Goal: Information Seeking & Learning: Learn about a topic

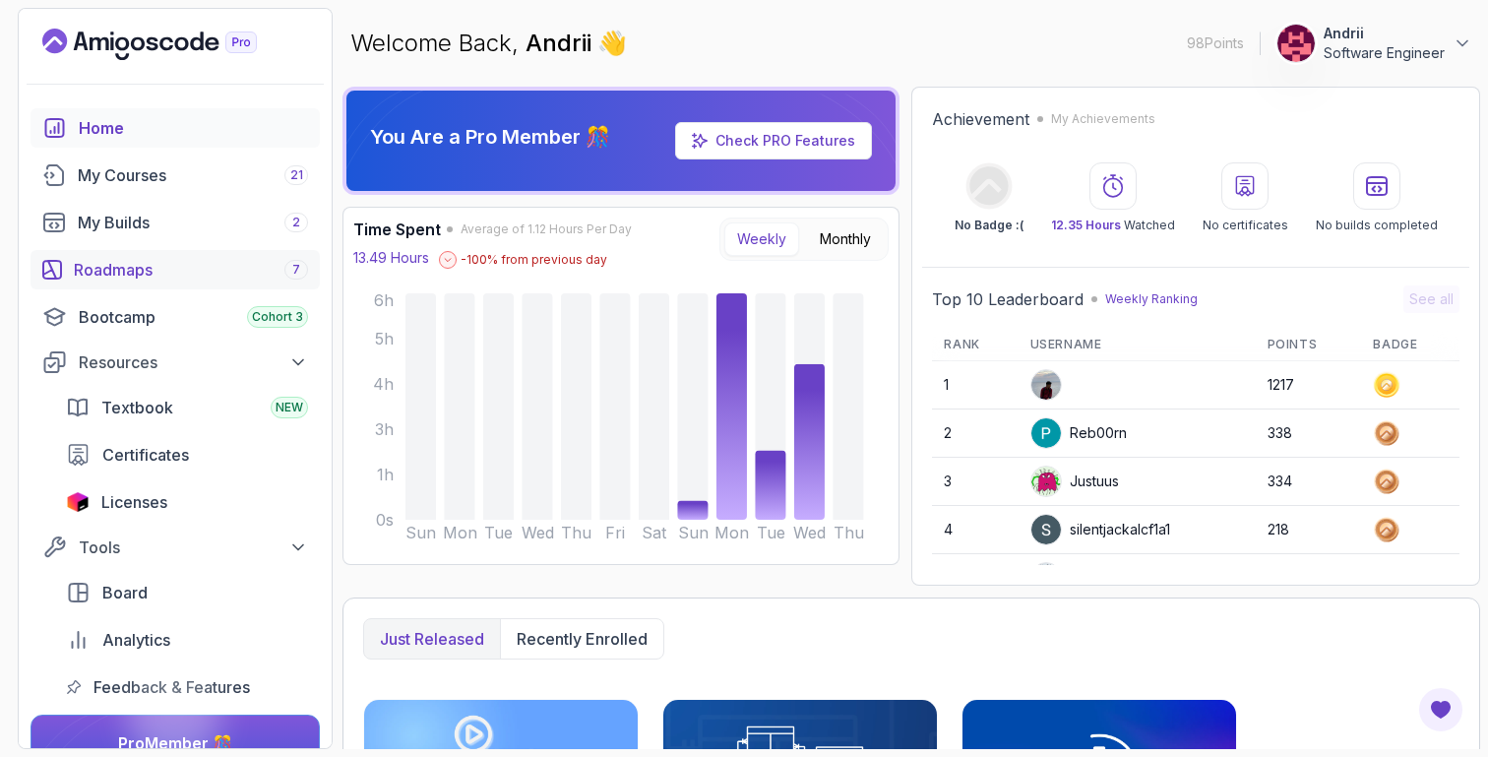
click at [132, 268] on div "Roadmaps 7" at bounding box center [191, 270] width 234 height 24
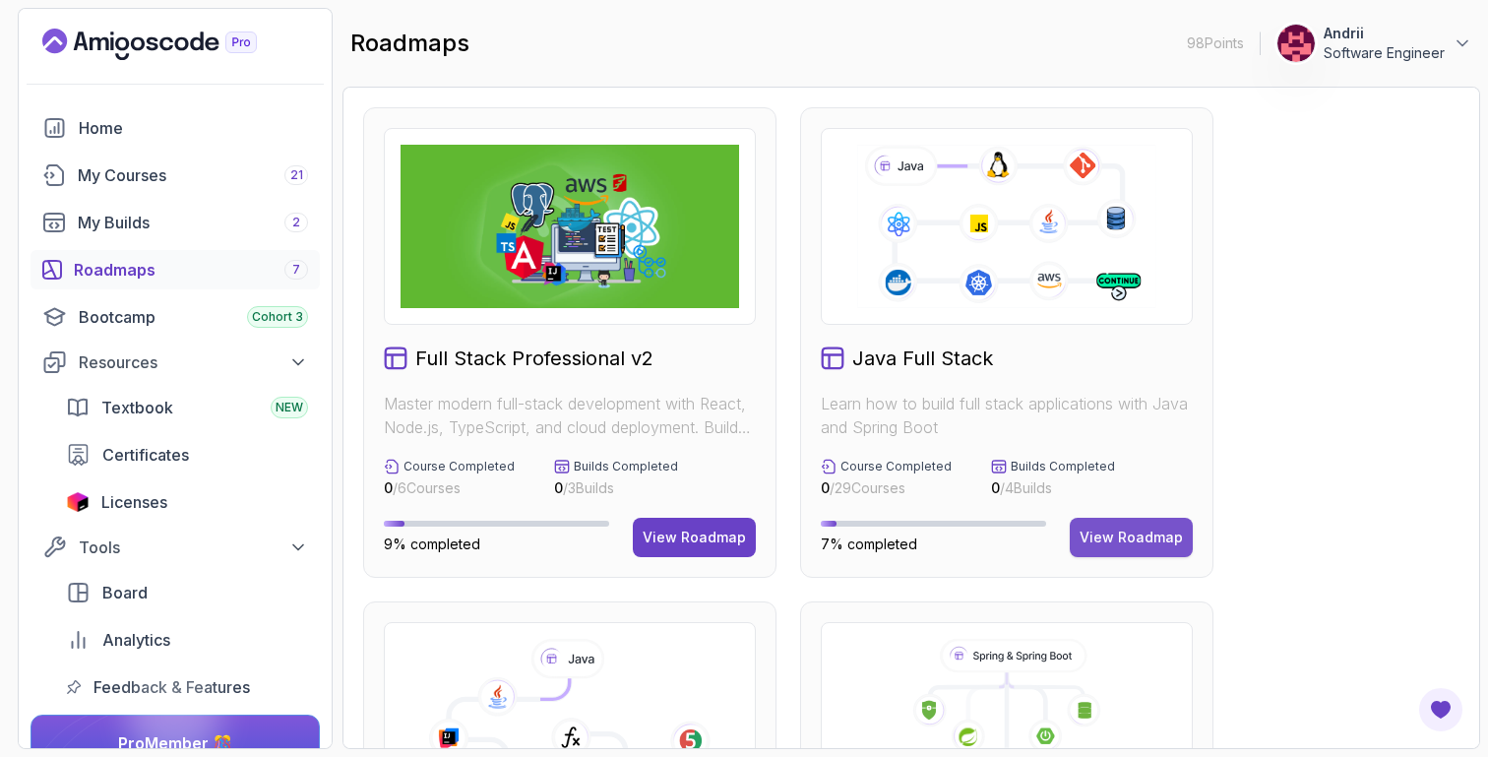
click at [1129, 529] on div "View Roadmap" at bounding box center [1131, 537] width 103 height 20
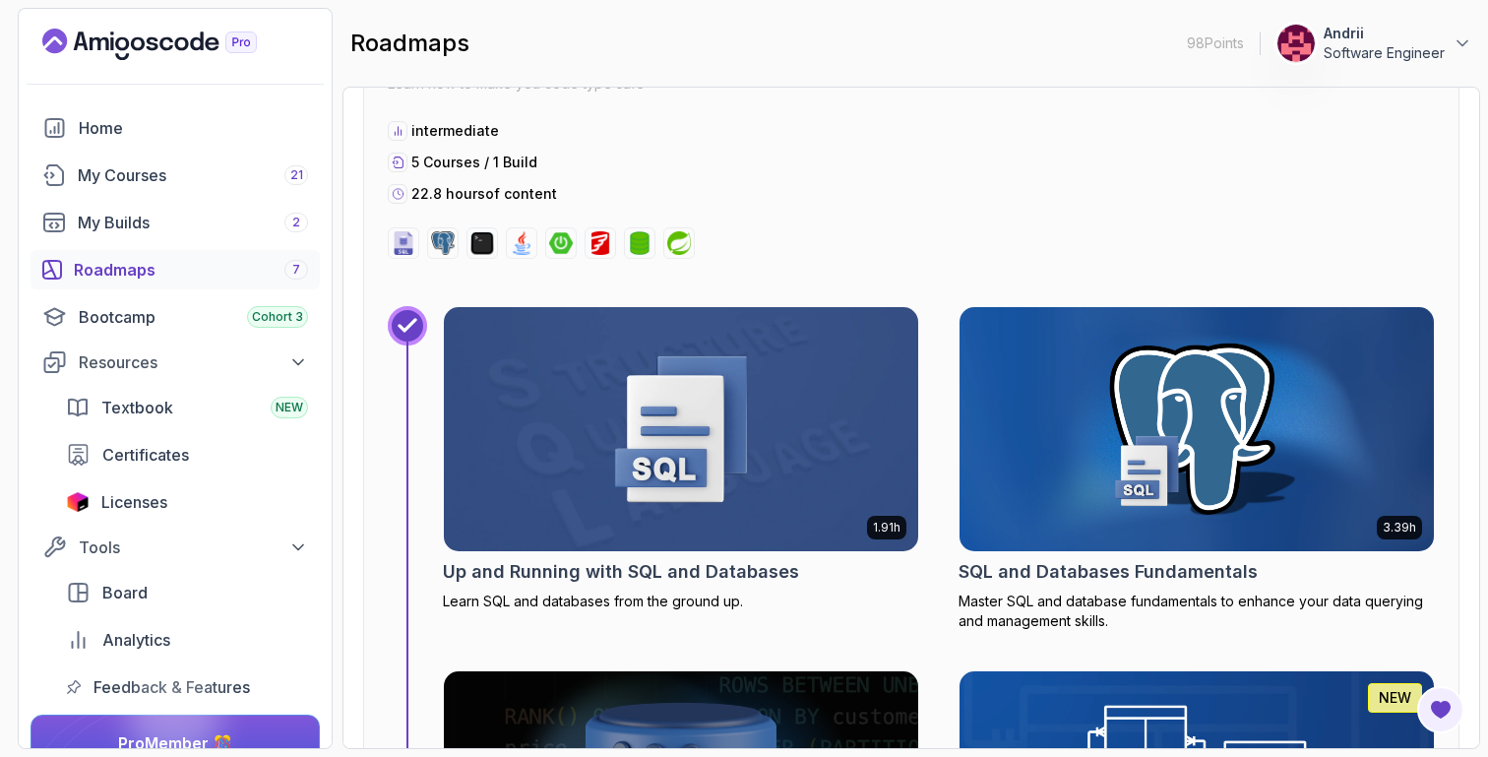
scroll to position [8521, 0]
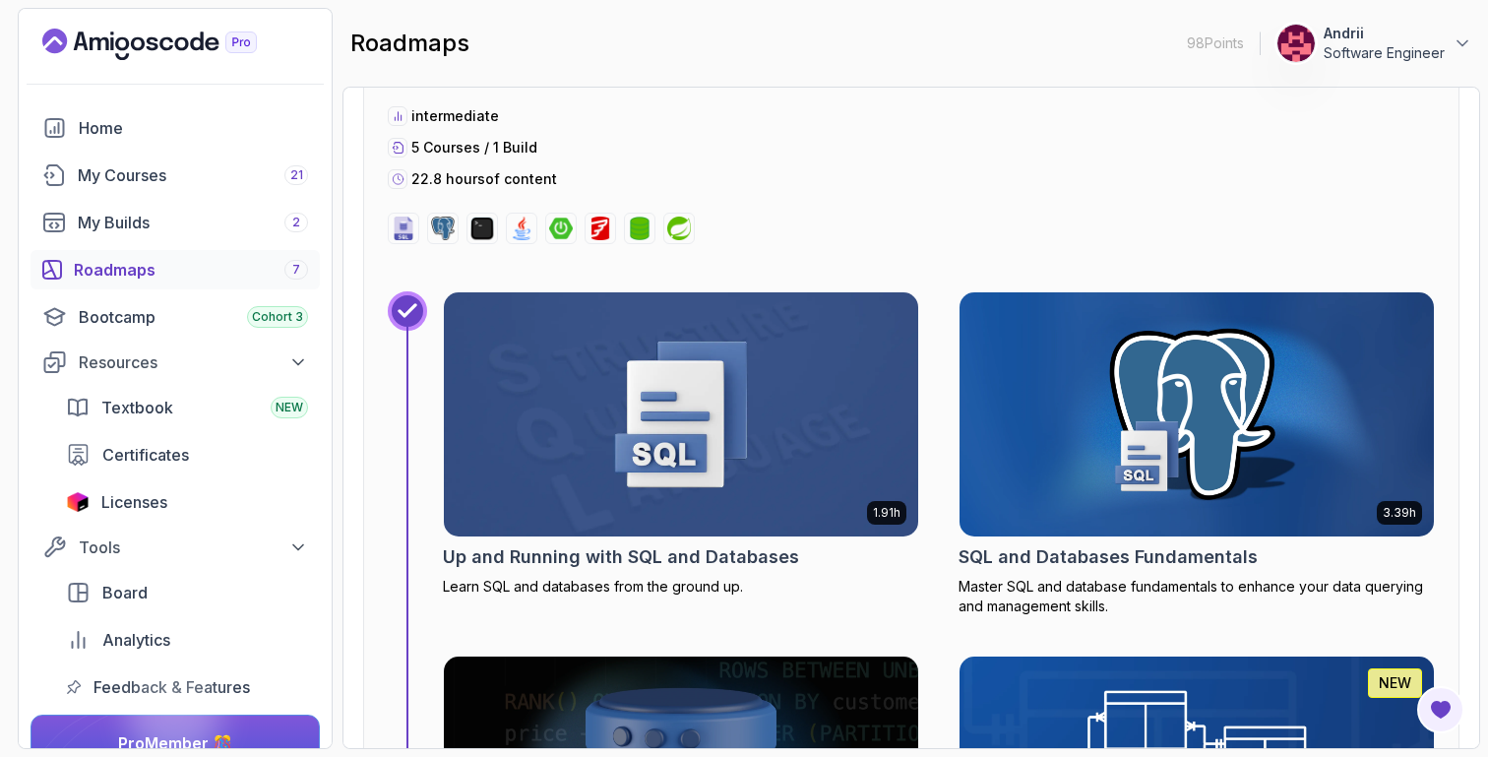
click at [669, 378] on img at bounding box center [681, 414] width 474 height 244
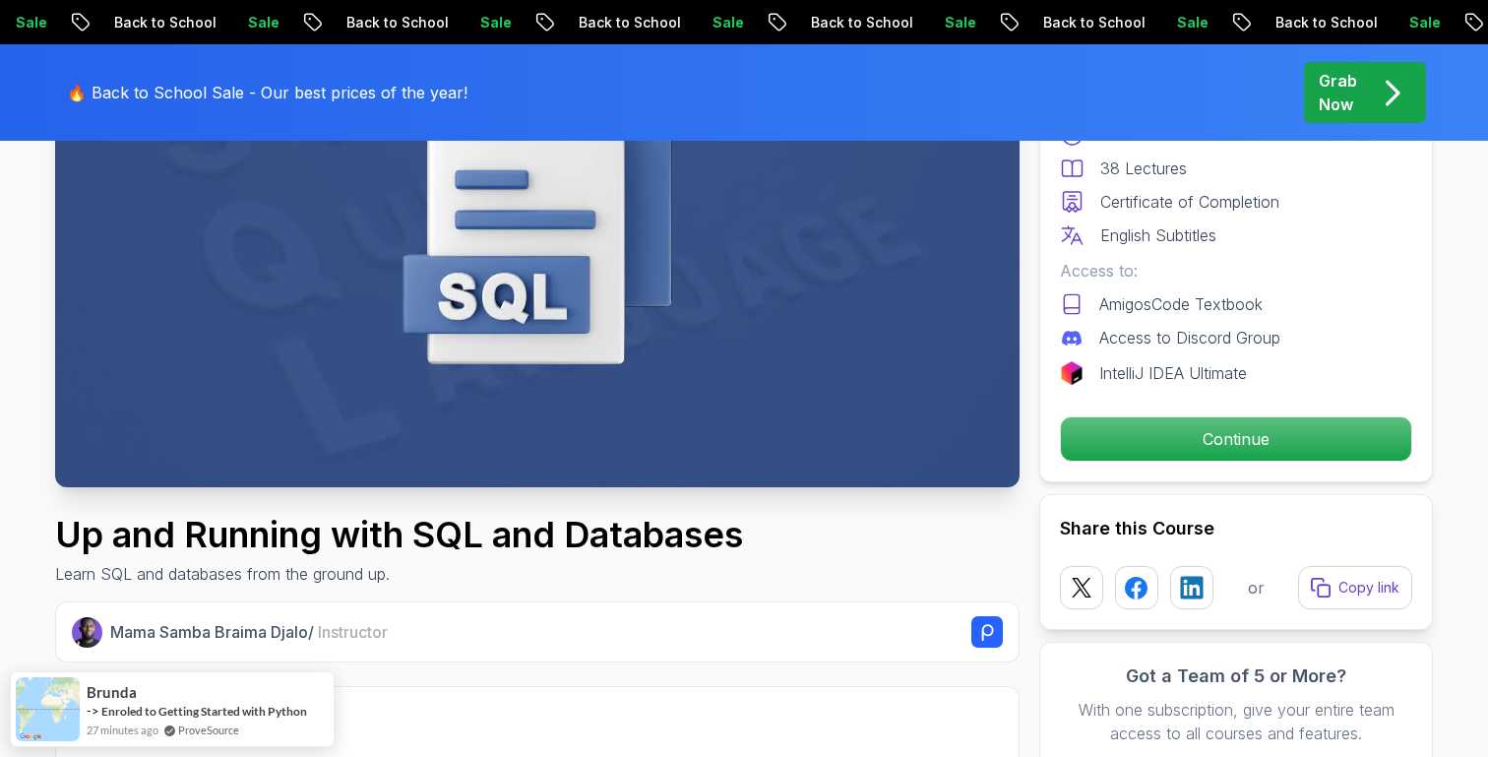
scroll to position [315, 0]
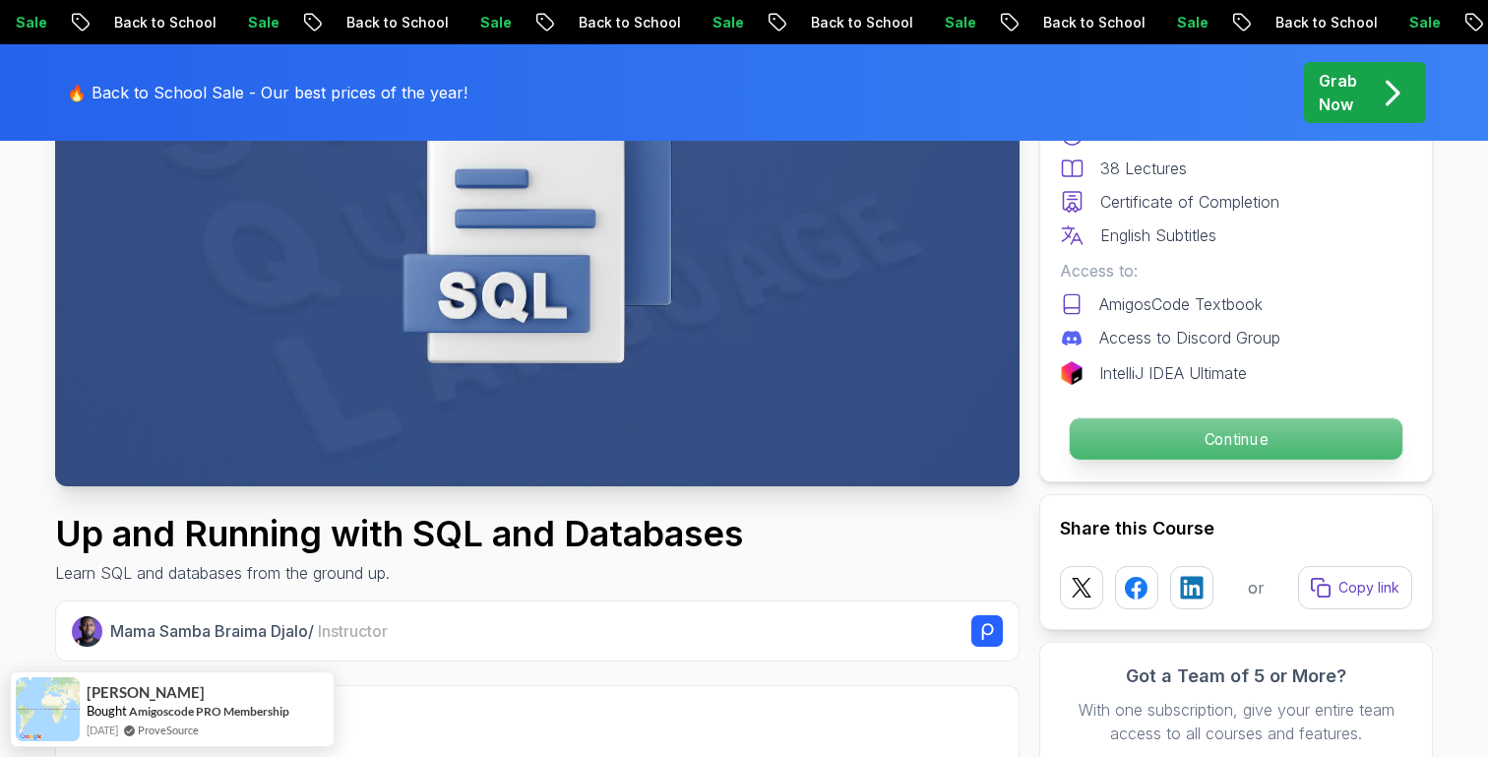
click at [1156, 432] on p "Continue" at bounding box center [1236, 438] width 333 height 41
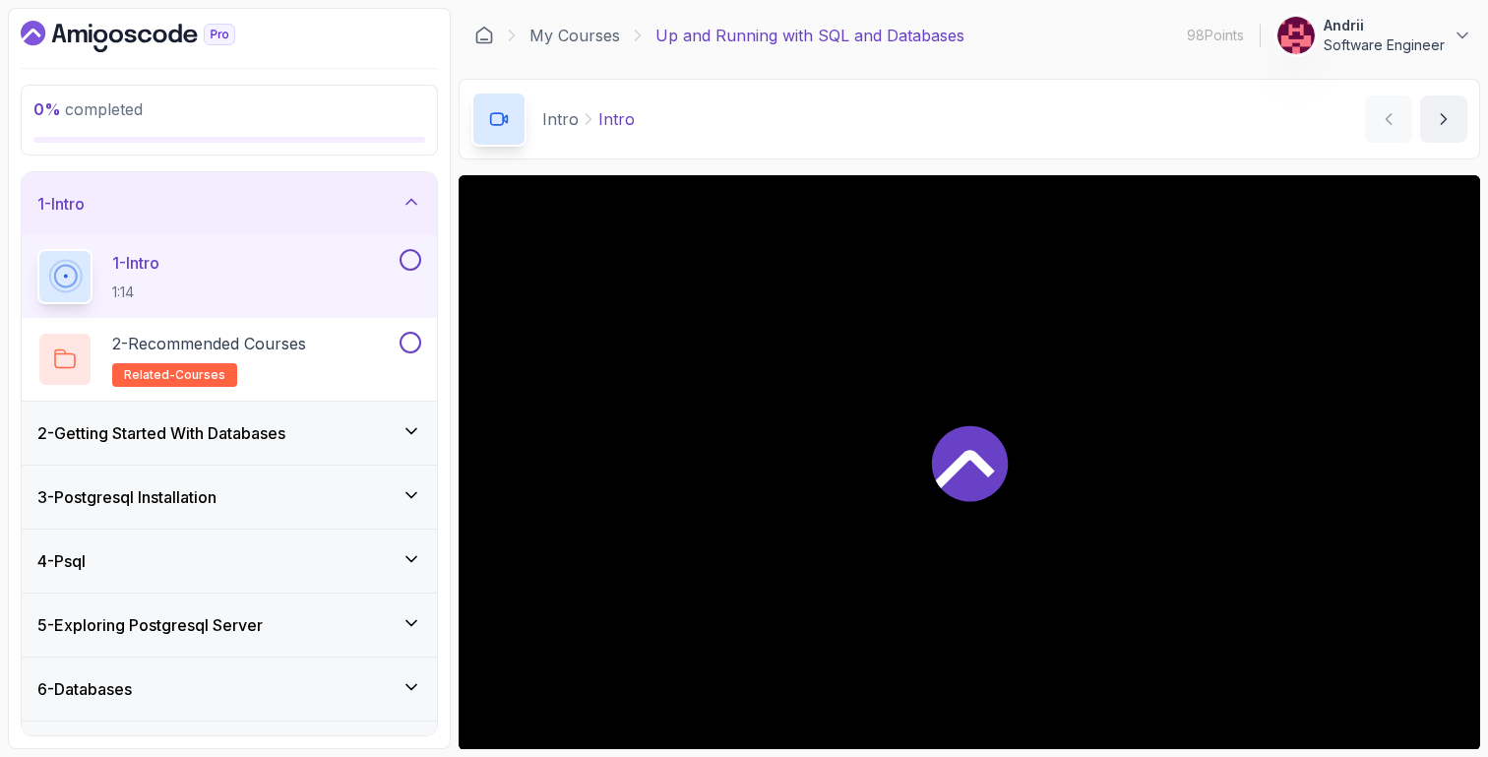
click at [947, 504] on div at bounding box center [970, 462] width 1022 height 575
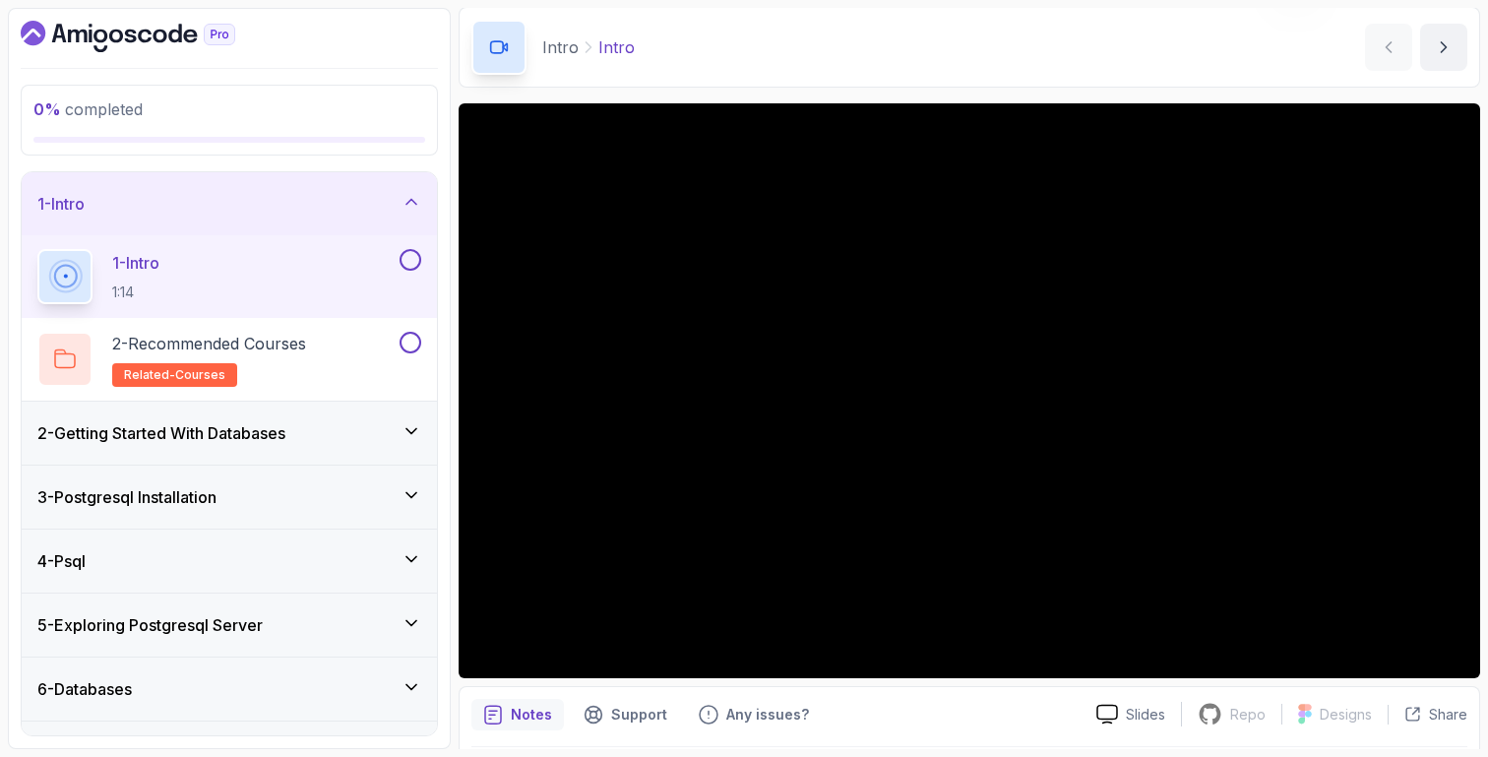
scroll to position [74, 0]
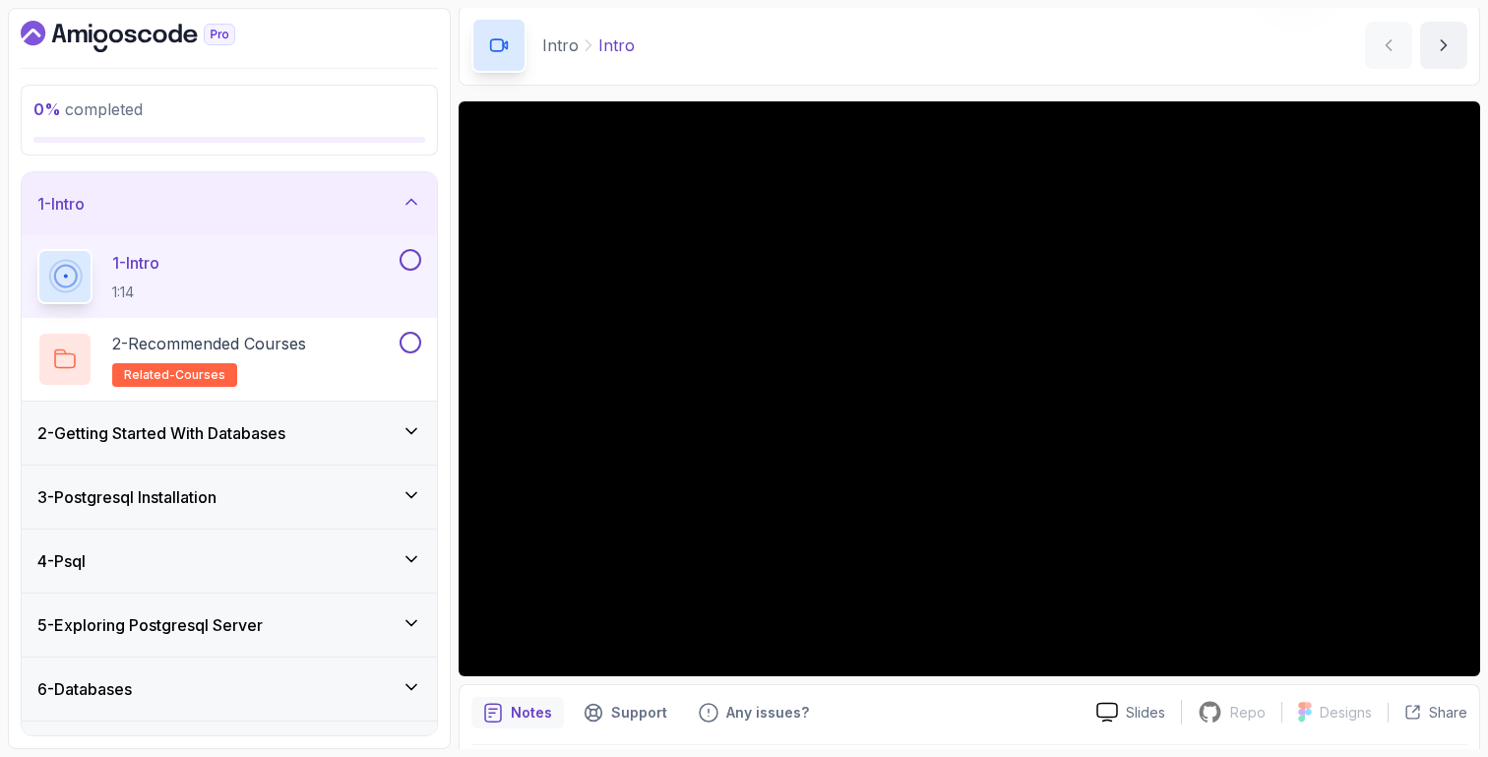
click at [1327, 692] on div "Notes Support Any issues? Slides Repo Repository not available Designs Design n…" at bounding box center [970, 748] width 1022 height 129
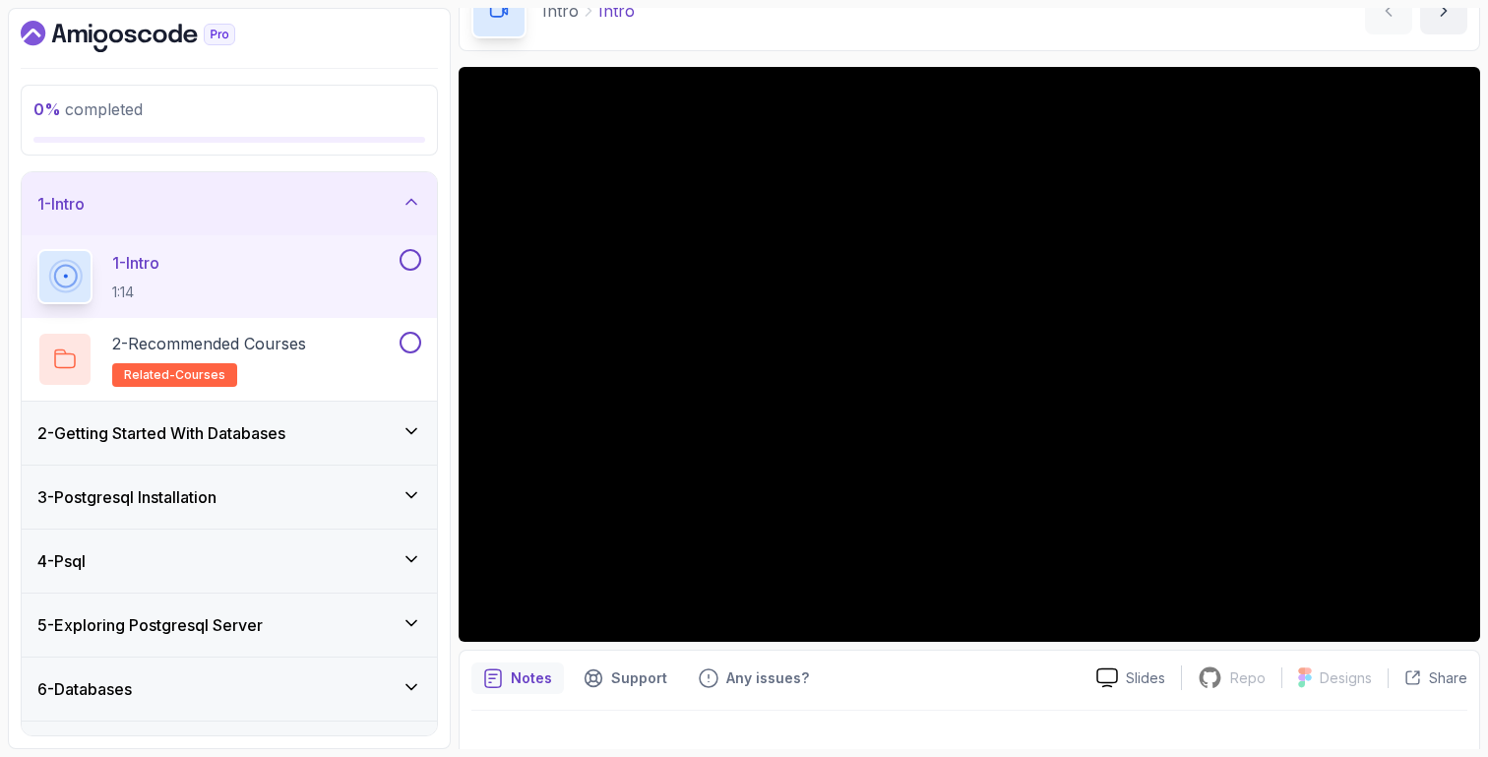
scroll to position [138, 0]
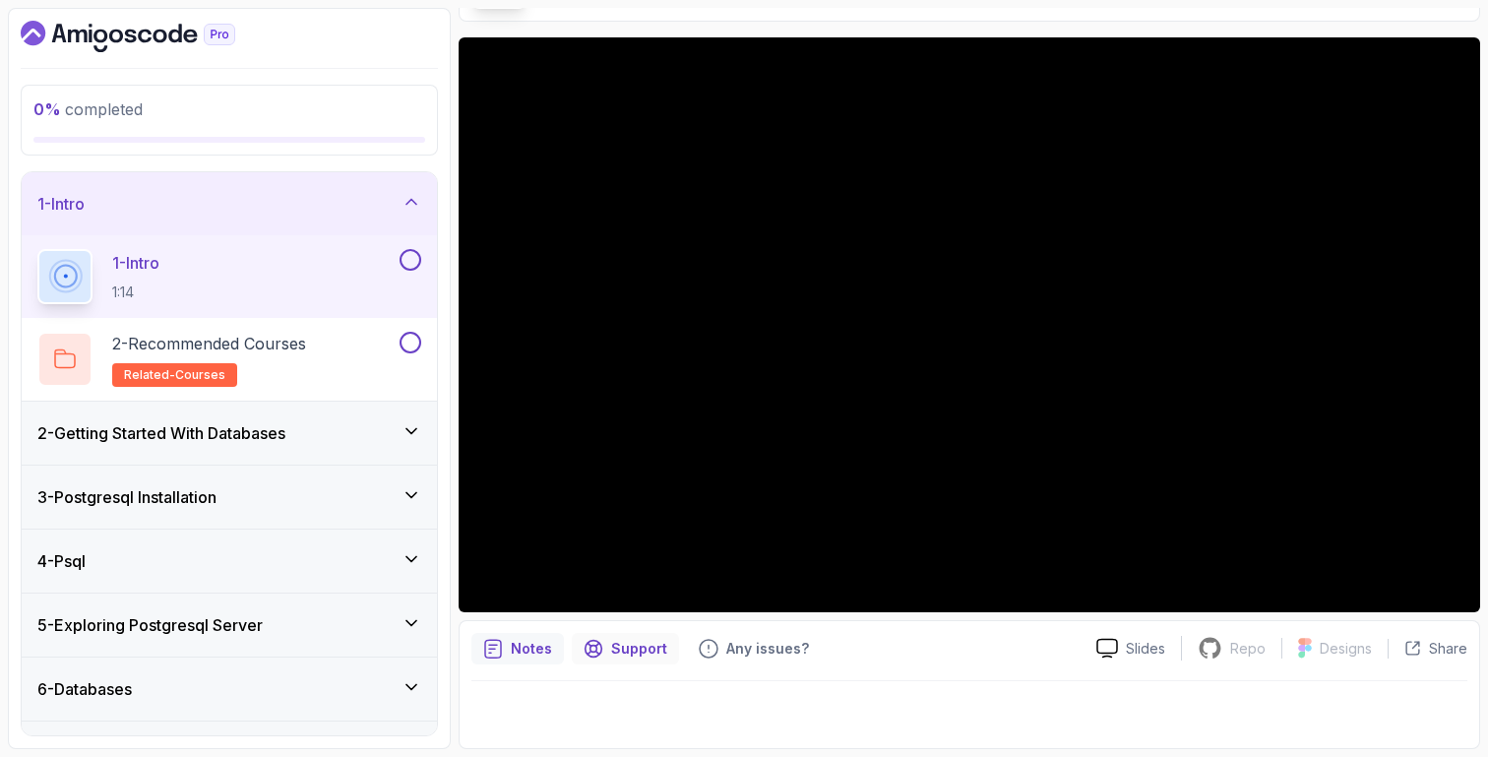
click at [659, 641] on p "Support" at bounding box center [639, 649] width 56 height 20
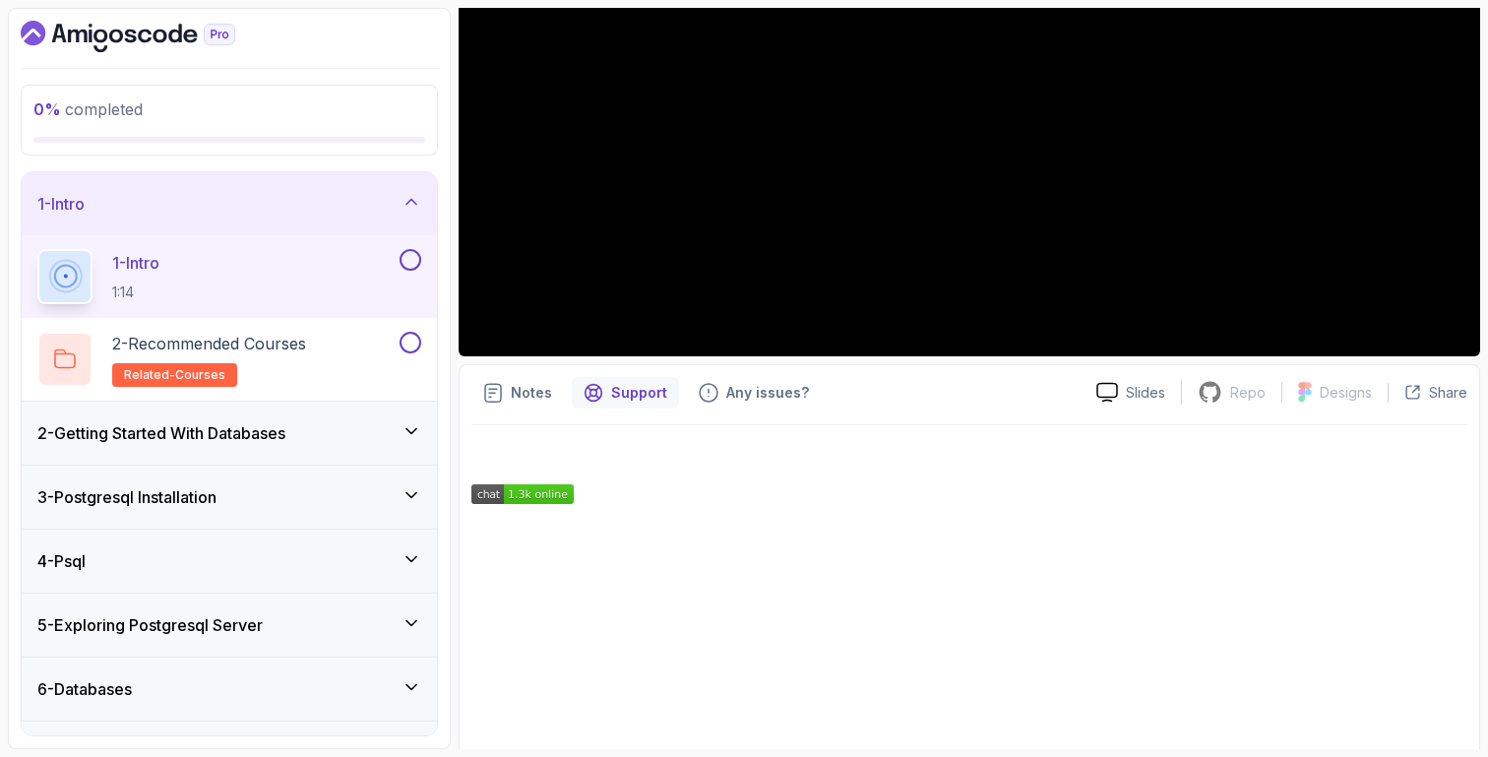
scroll to position [496, 0]
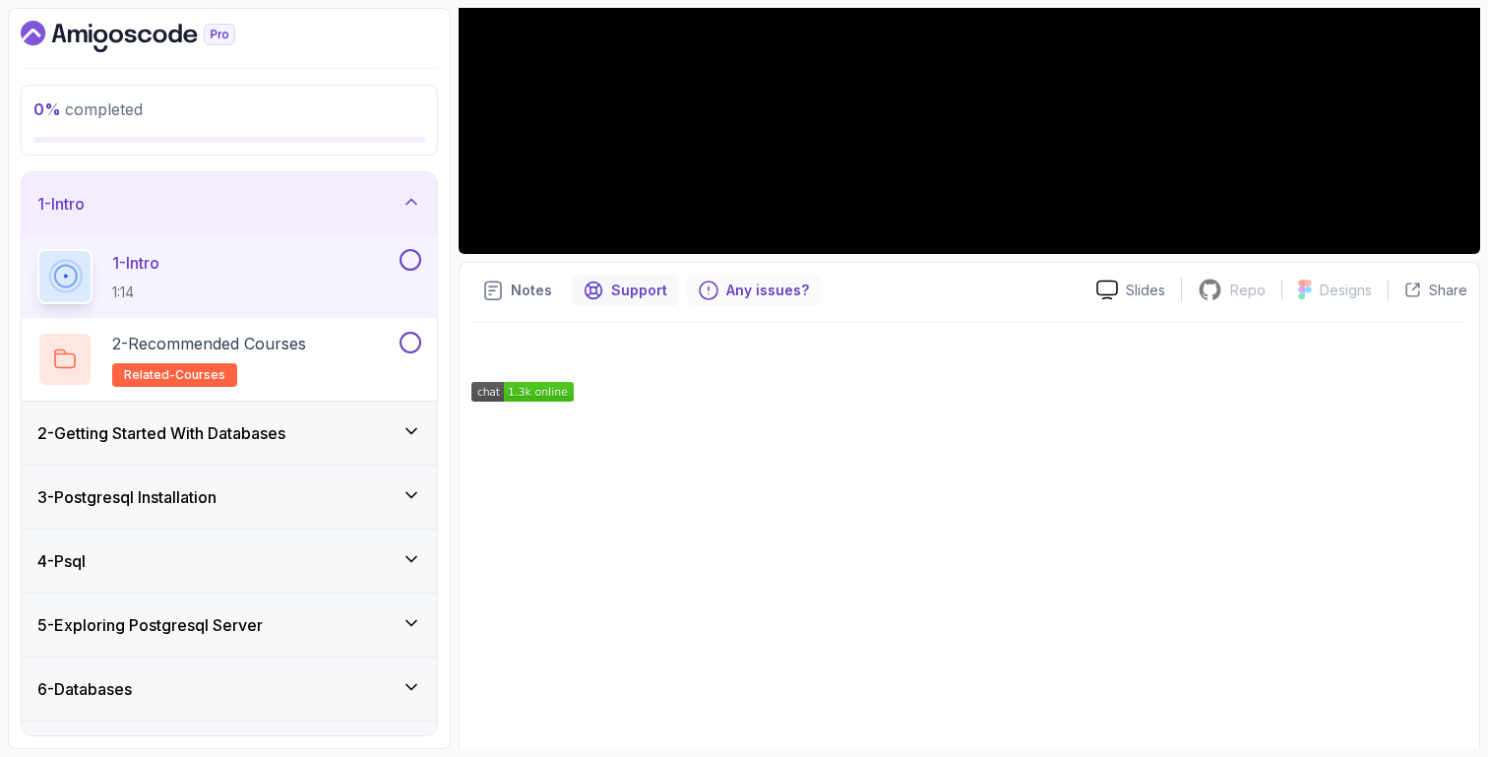
click at [747, 297] on p "Any issues?" at bounding box center [767, 290] width 83 height 20
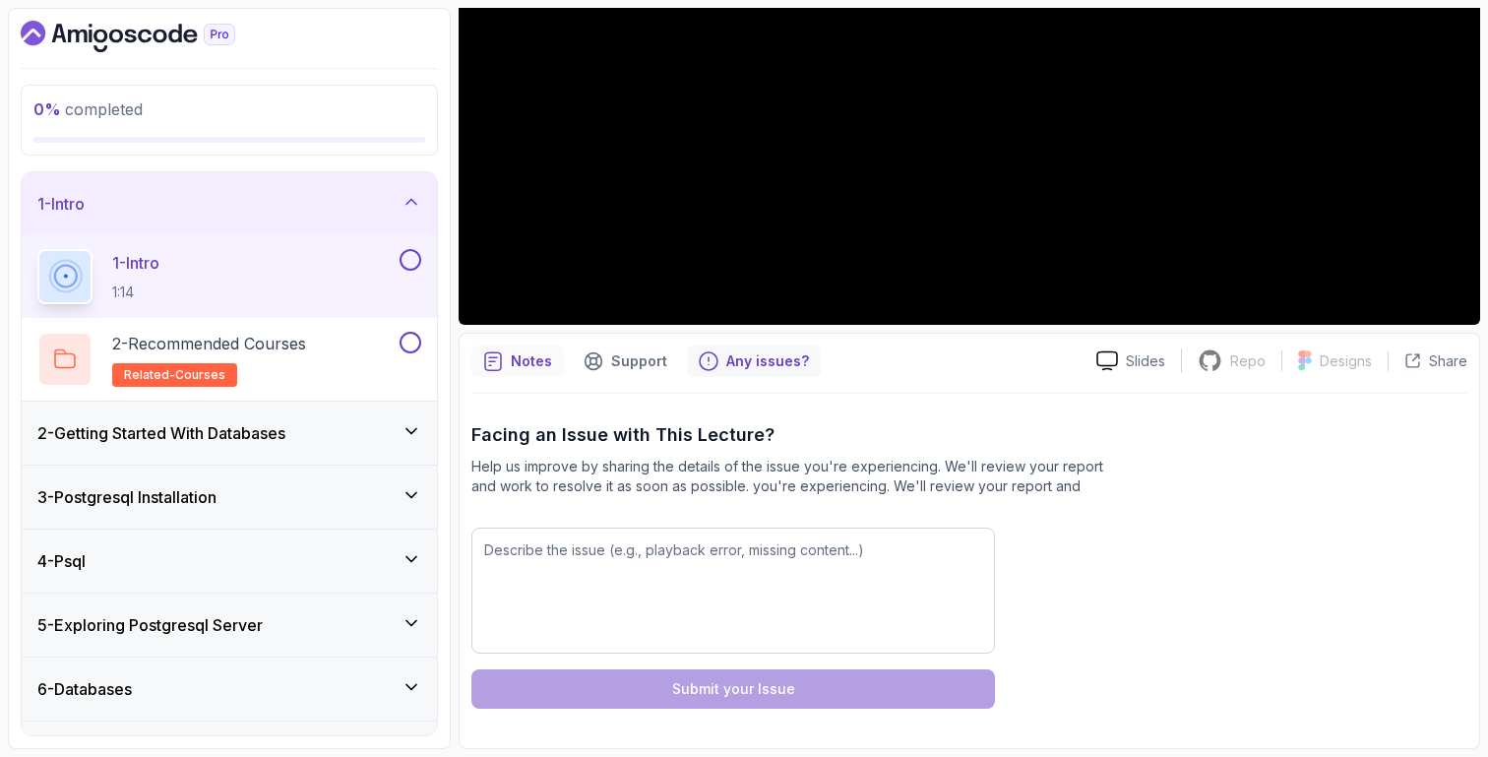
click at [527, 365] on p "Notes" at bounding box center [531, 361] width 41 height 20
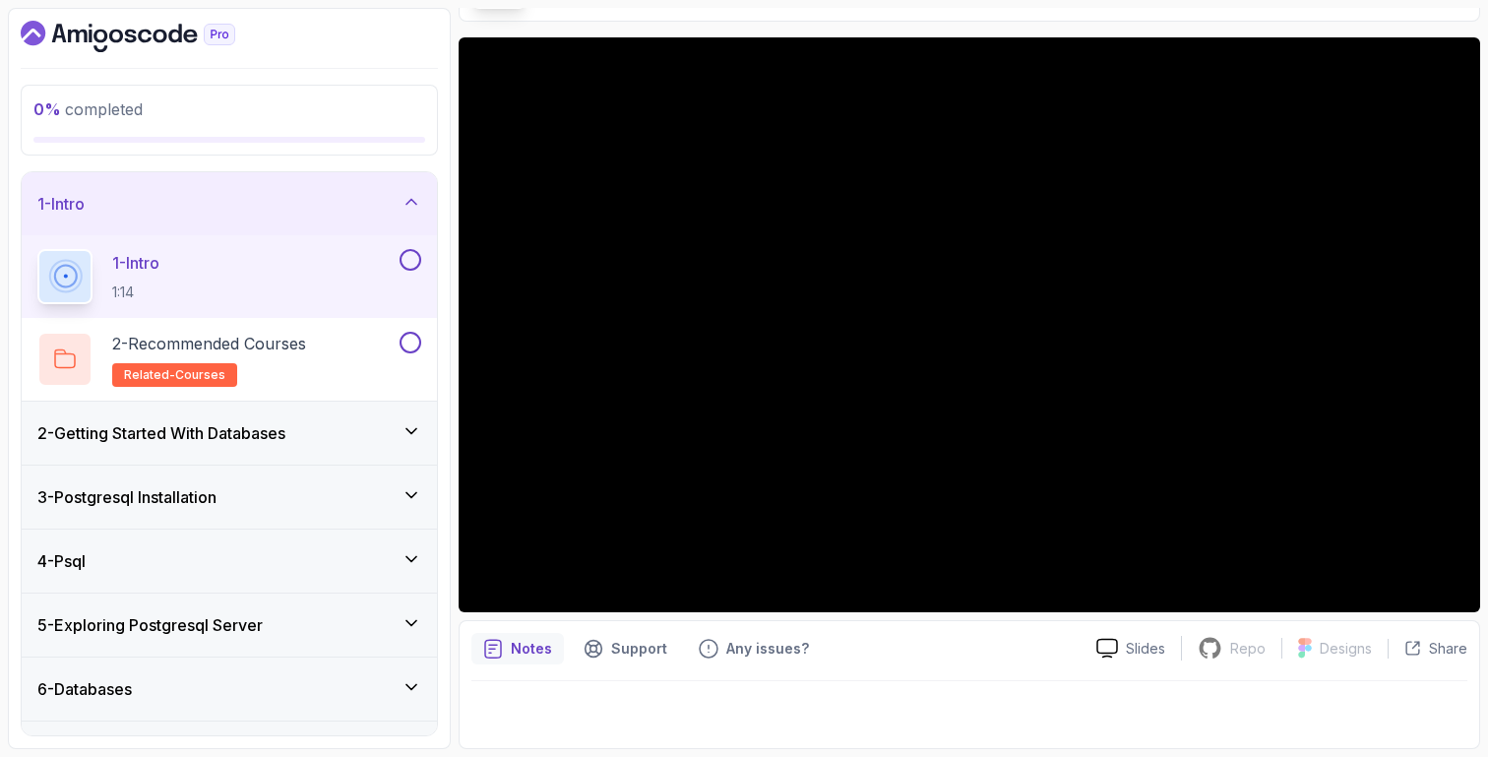
click at [613, 664] on div "Notes Support Any issues? Slides Repo Repository not available Designs Design n…" at bounding box center [970, 684] width 1022 height 129
click at [619, 650] on p "Support" at bounding box center [639, 649] width 56 height 20
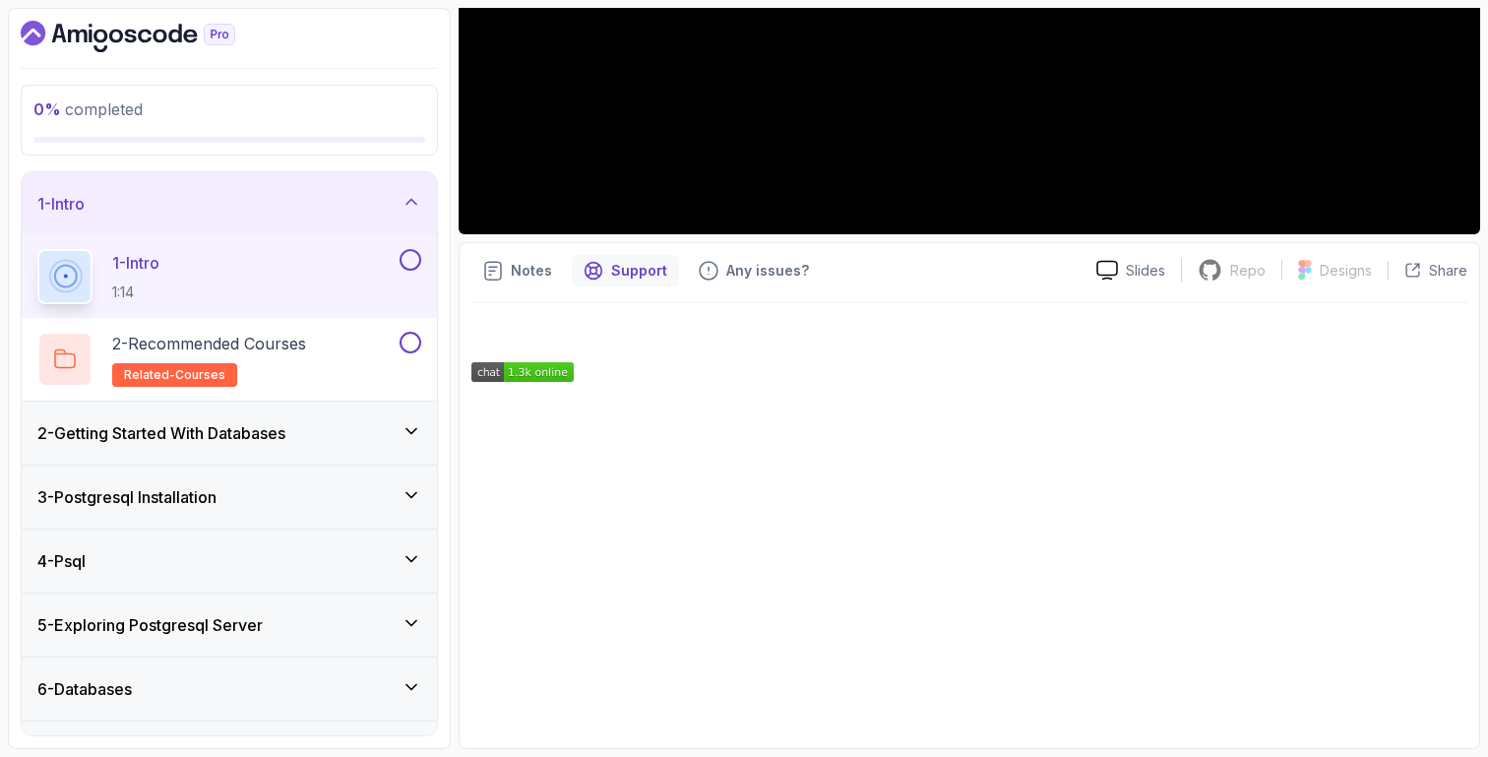
click at [496, 295] on div "Notes Support Any issues? Slides Repo Repository not available Designs Design n…" at bounding box center [970, 495] width 1022 height 507
click at [503, 282] on div "Notes" at bounding box center [517, 270] width 93 height 31
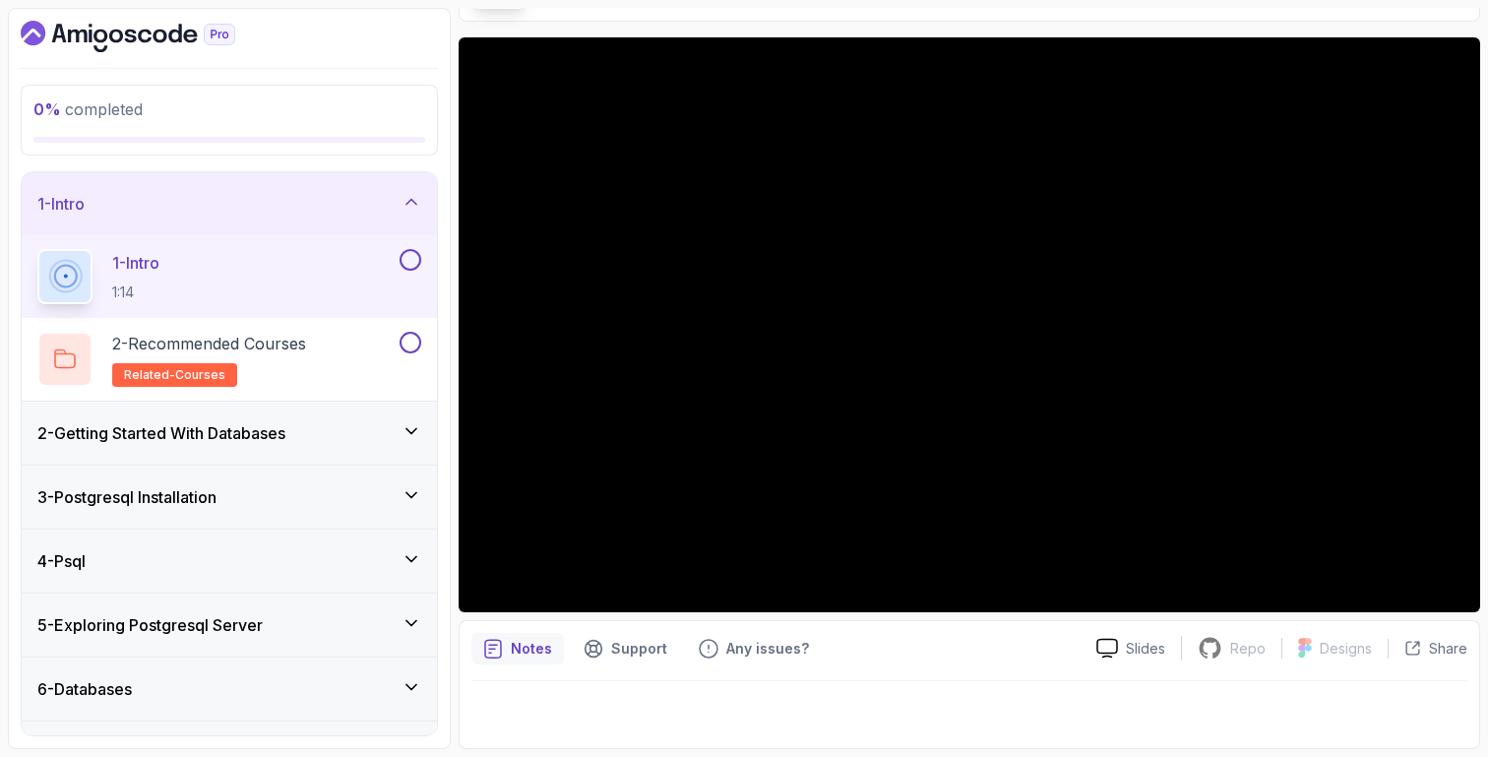
scroll to position [138, 0]
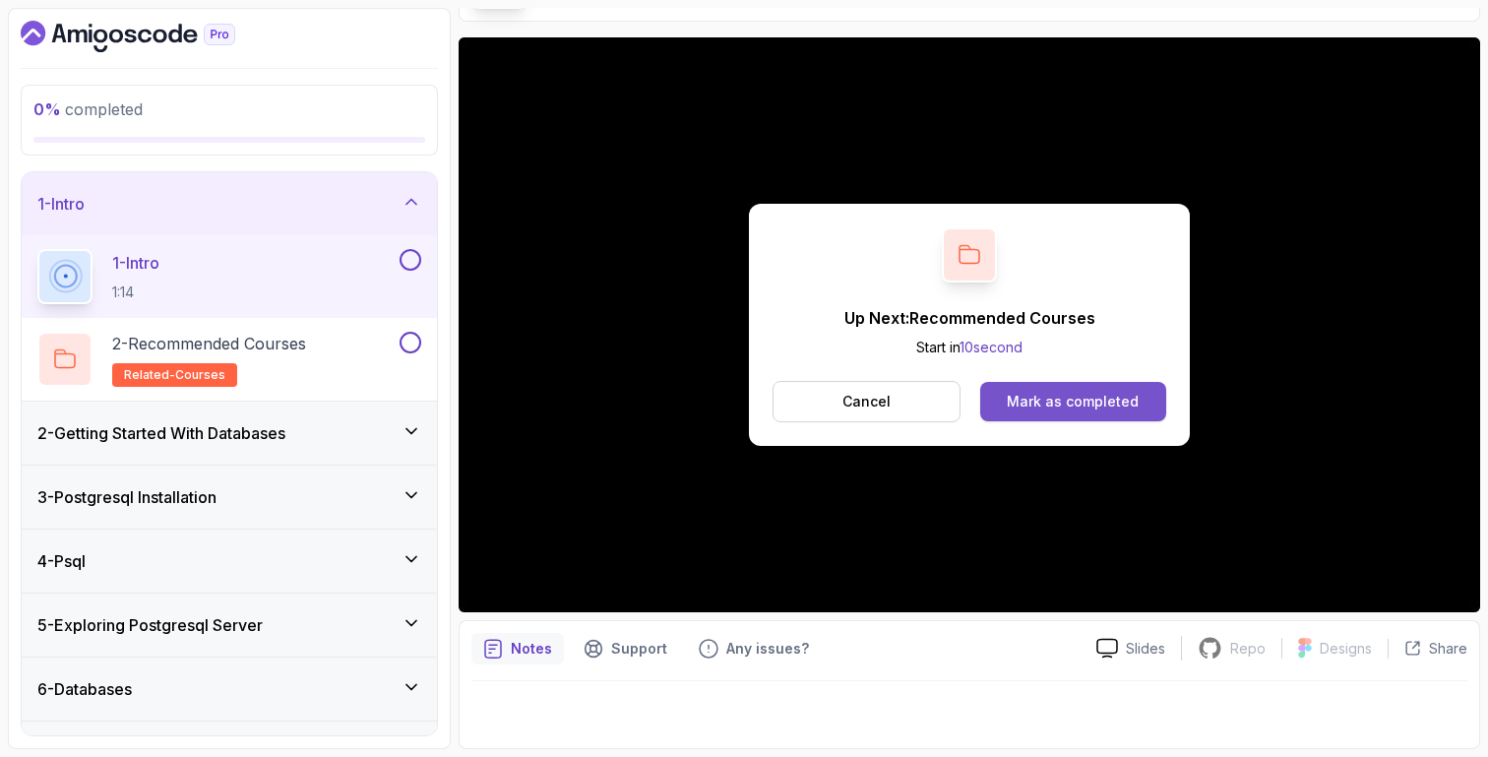
click at [1064, 394] on div "Mark as completed" at bounding box center [1073, 402] width 132 height 20
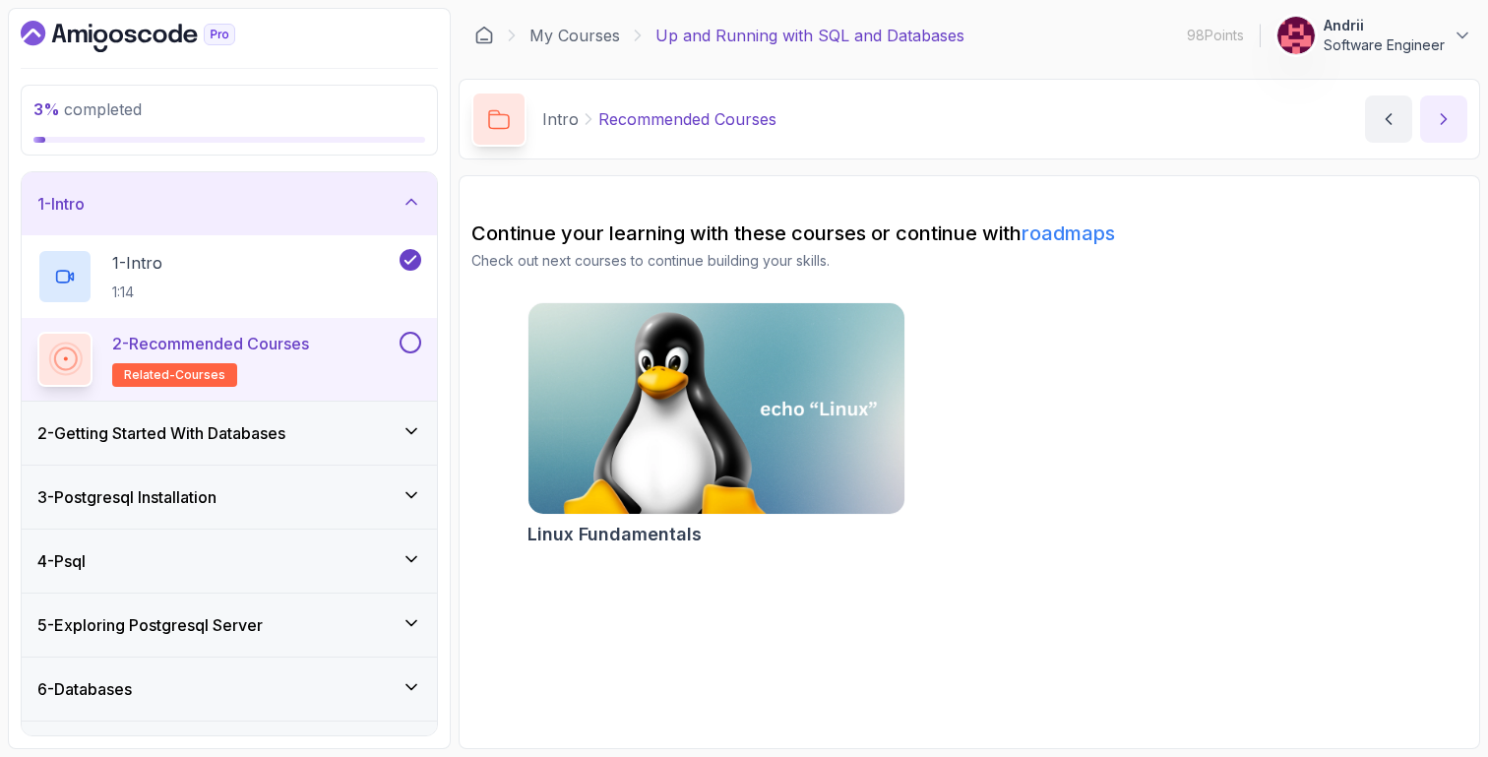
click at [1456, 123] on button "next content" at bounding box center [1443, 118] width 47 height 47
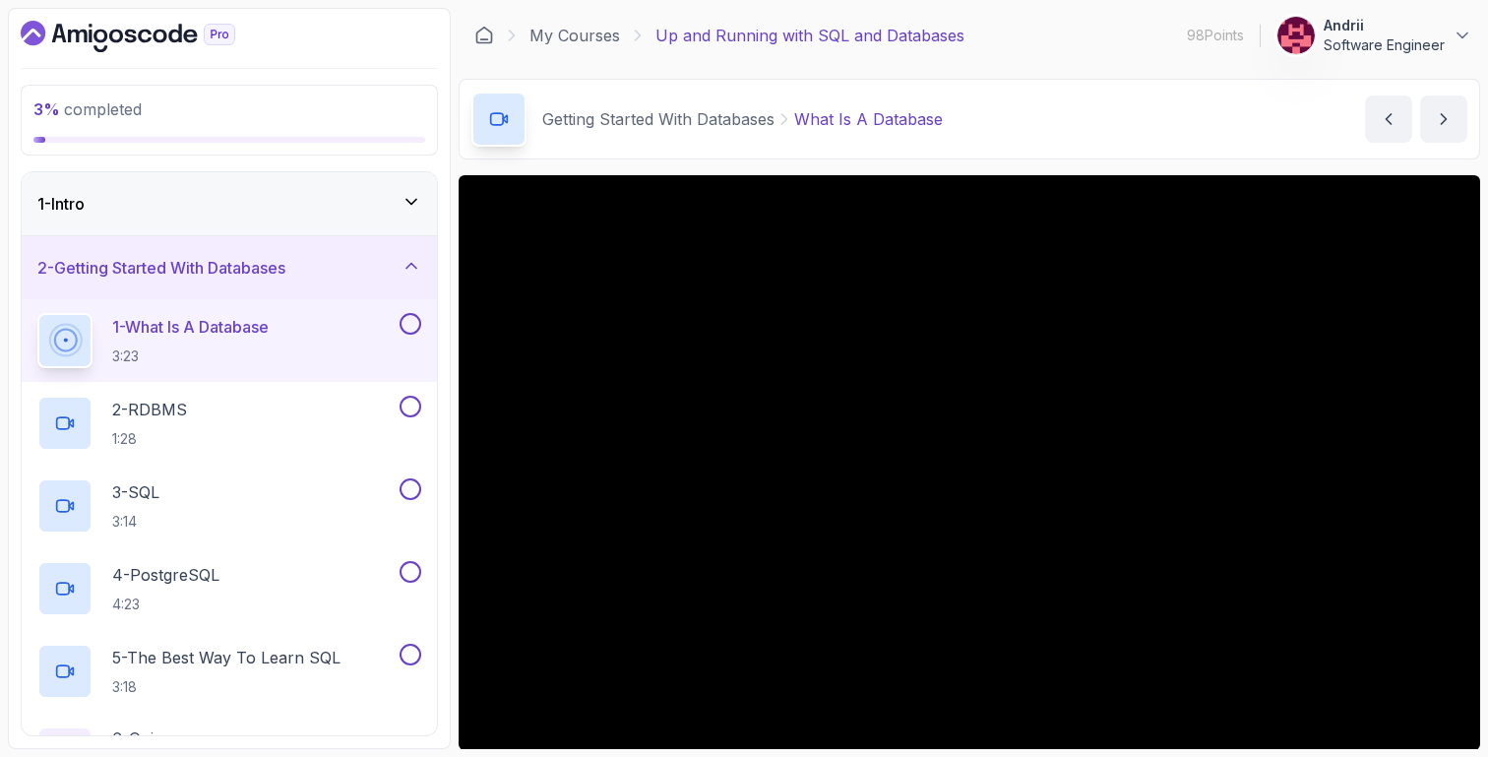
click at [396, 202] on div "1 - Intro" at bounding box center [229, 204] width 384 height 24
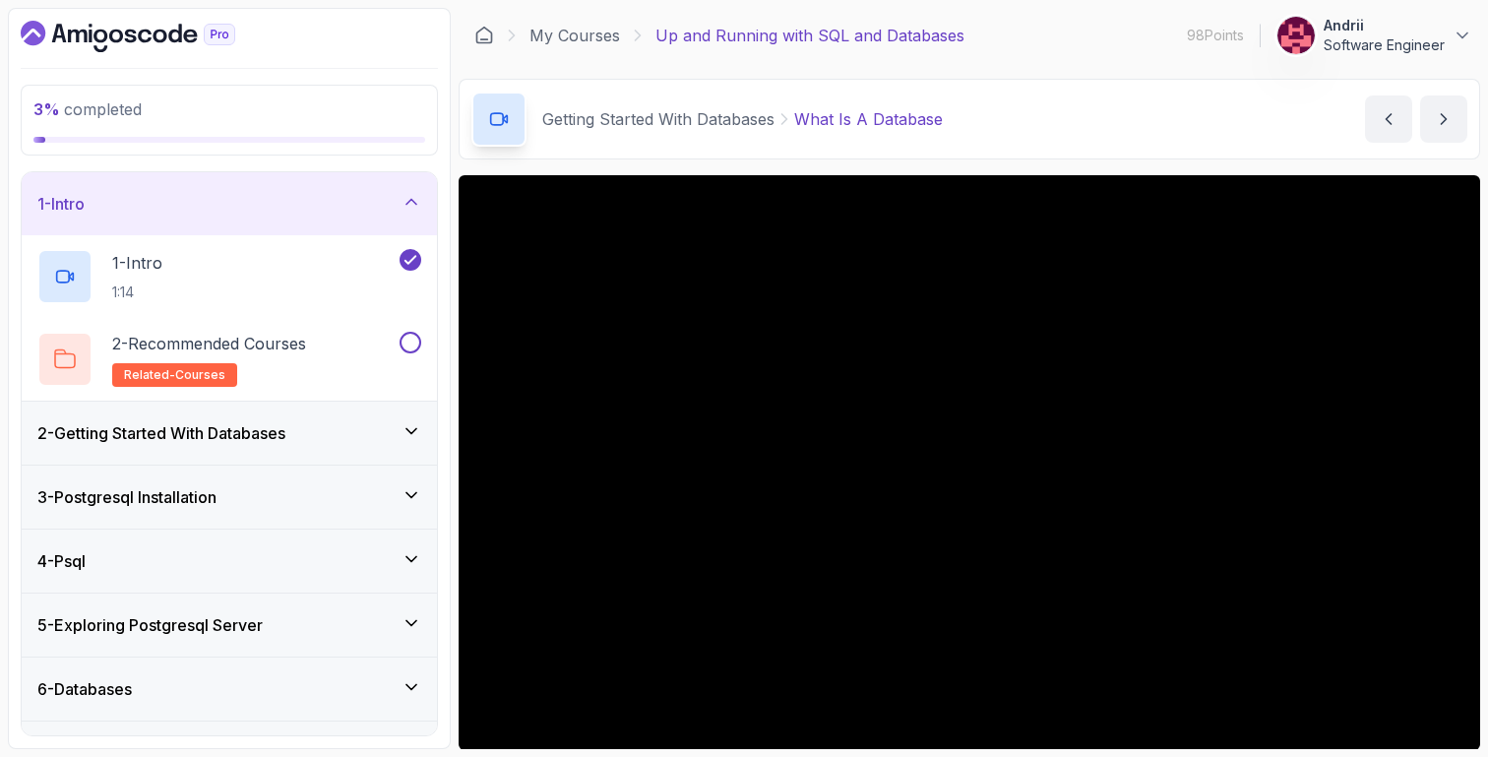
click at [394, 425] on div "2 - Getting Started With Databases" at bounding box center [229, 433] width 384 height 24
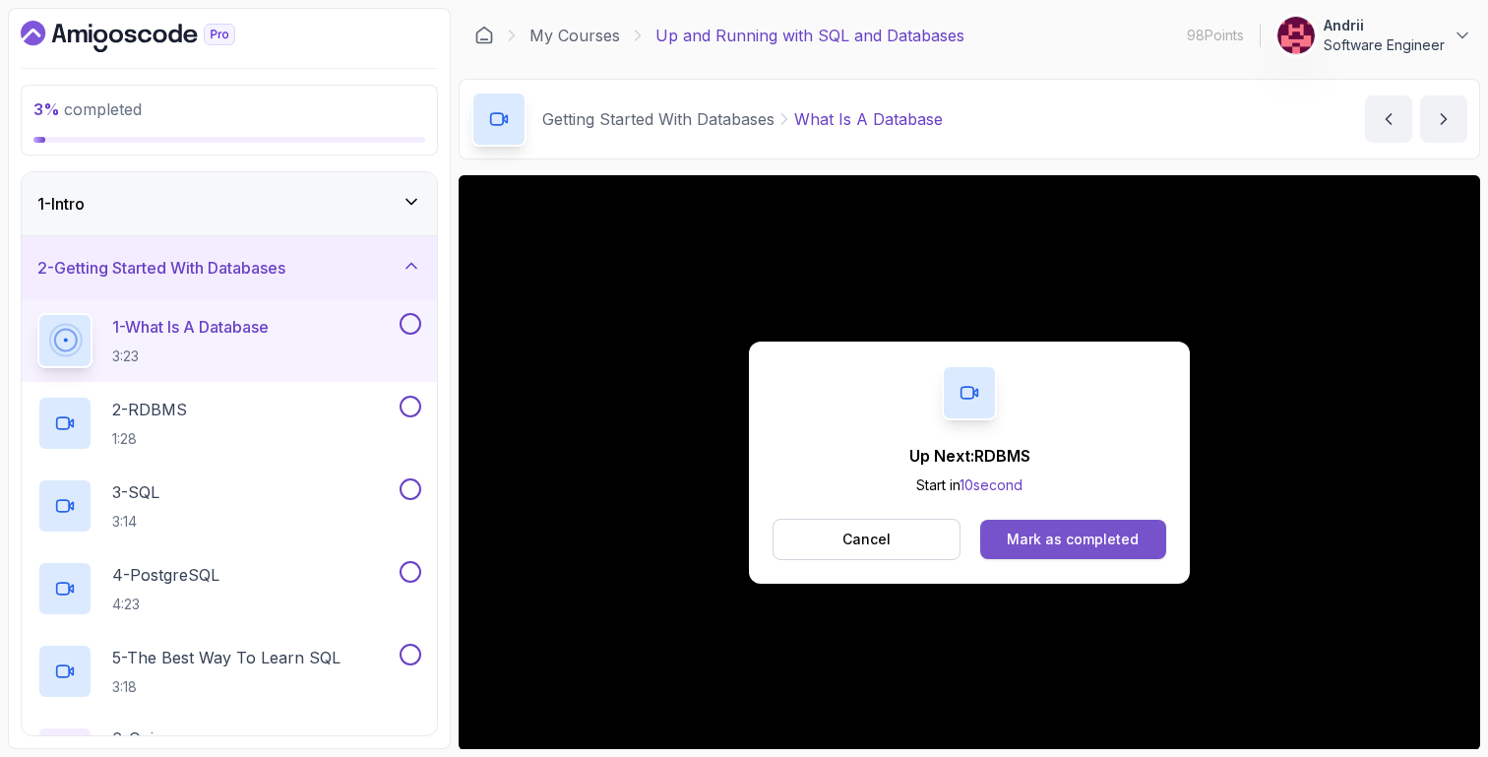
click at [1030, 523] on button "Mark as completed" at bounding box center [1073, 539] width 186 height 39
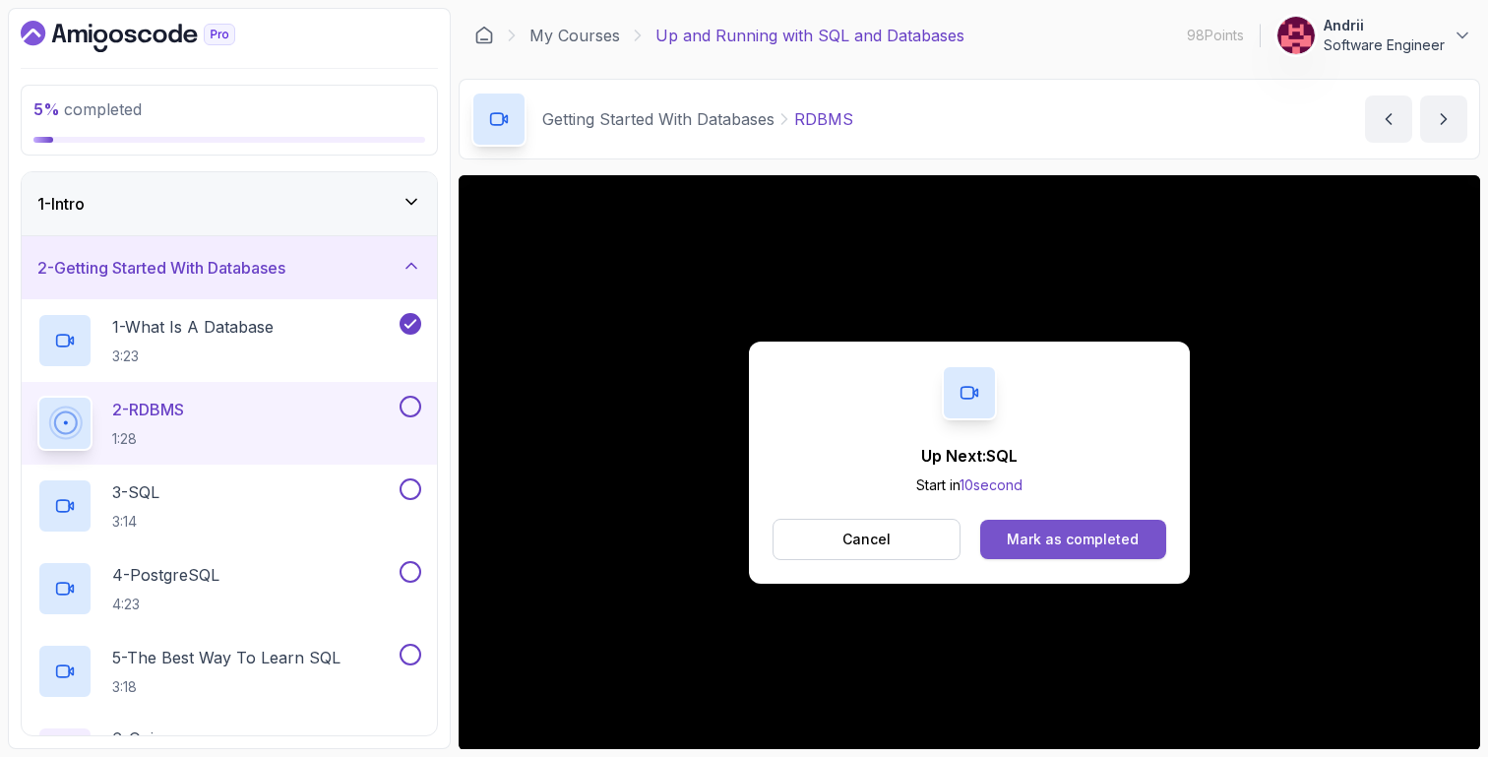
click at [1056, 529] on div "Mark as completed" at bounding box center [1073, 539] width 132 height 20
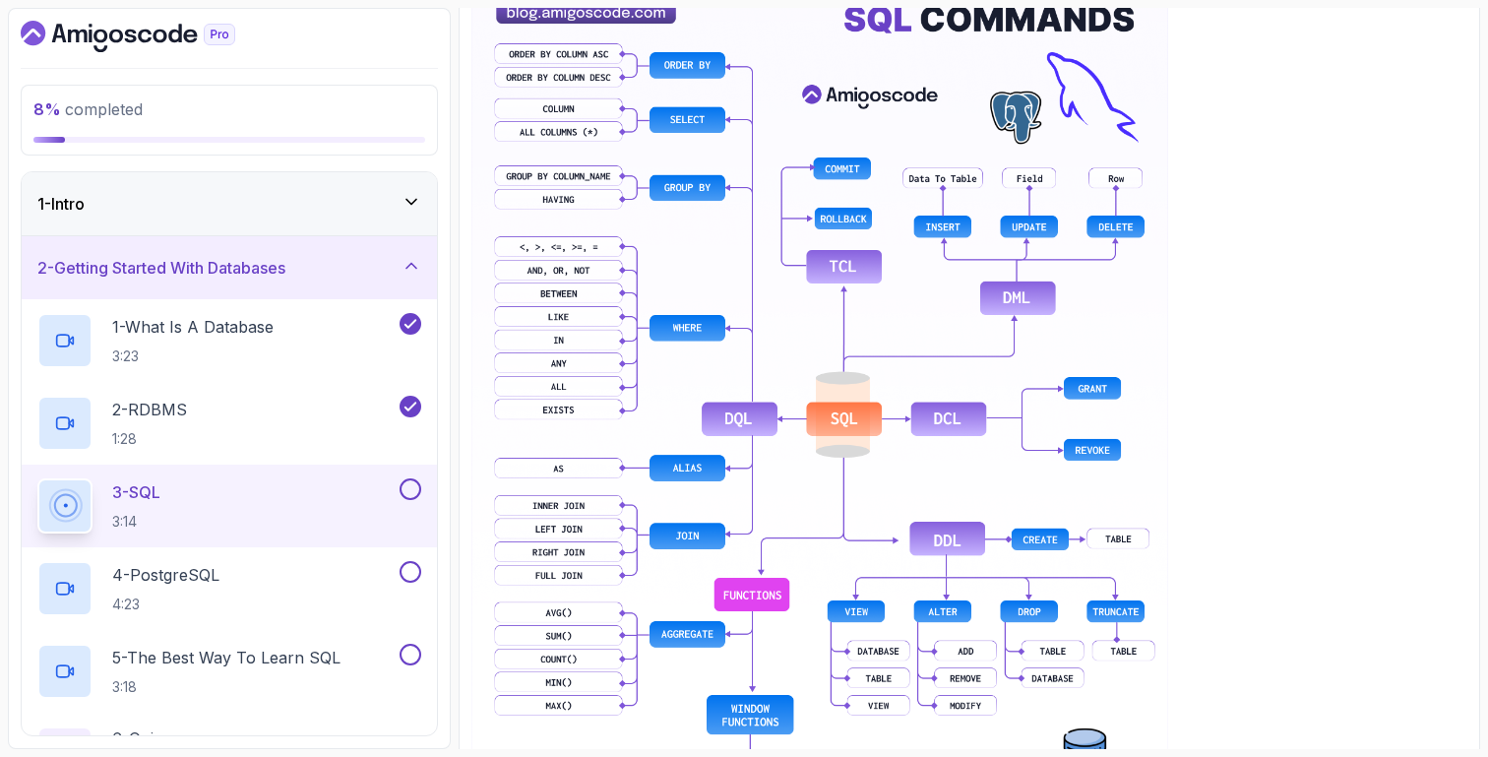
scroll to position [979, 0]
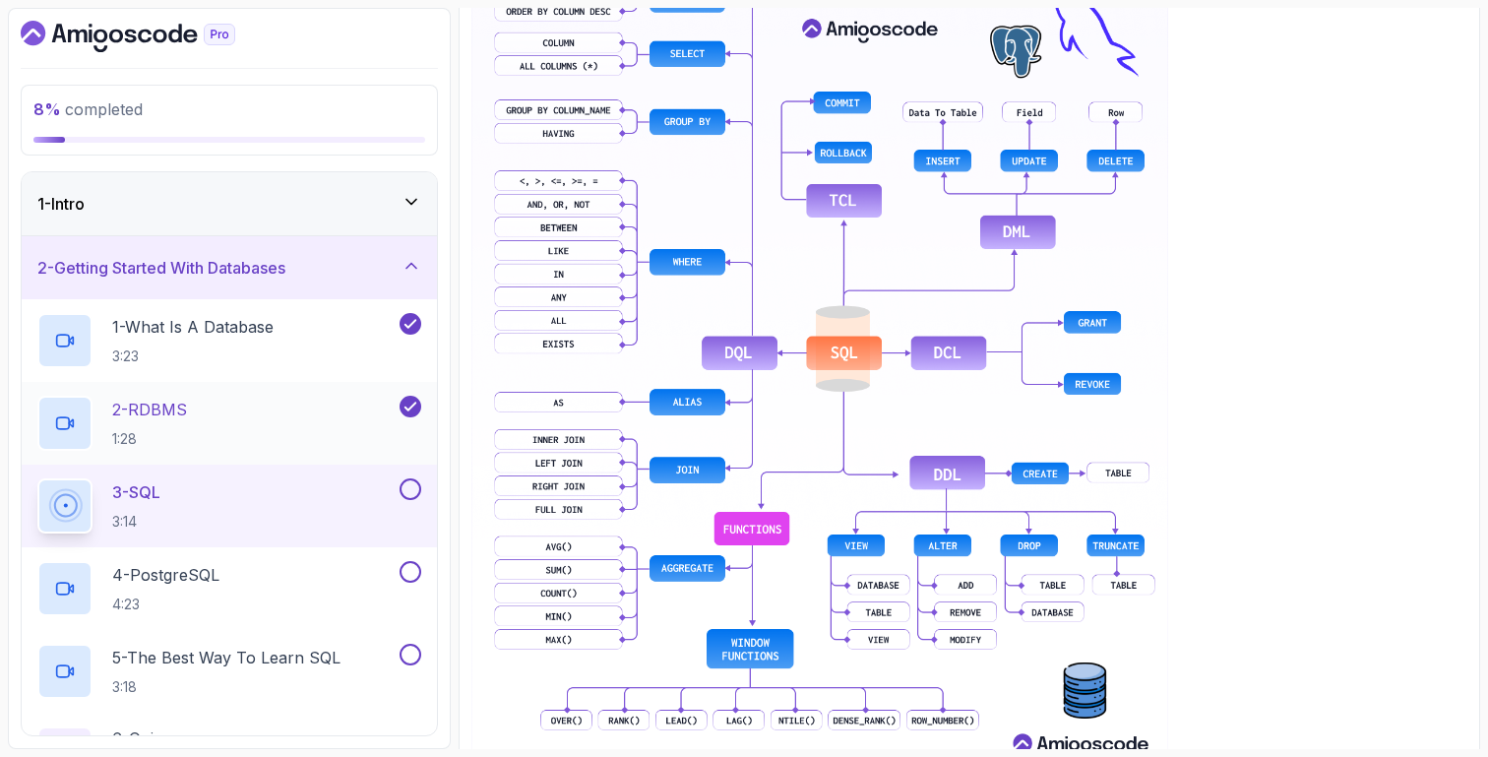
click at [315, 404] on div "2 - RDBMS 1:28" at bounding box center [216, 423] width 358 height 55
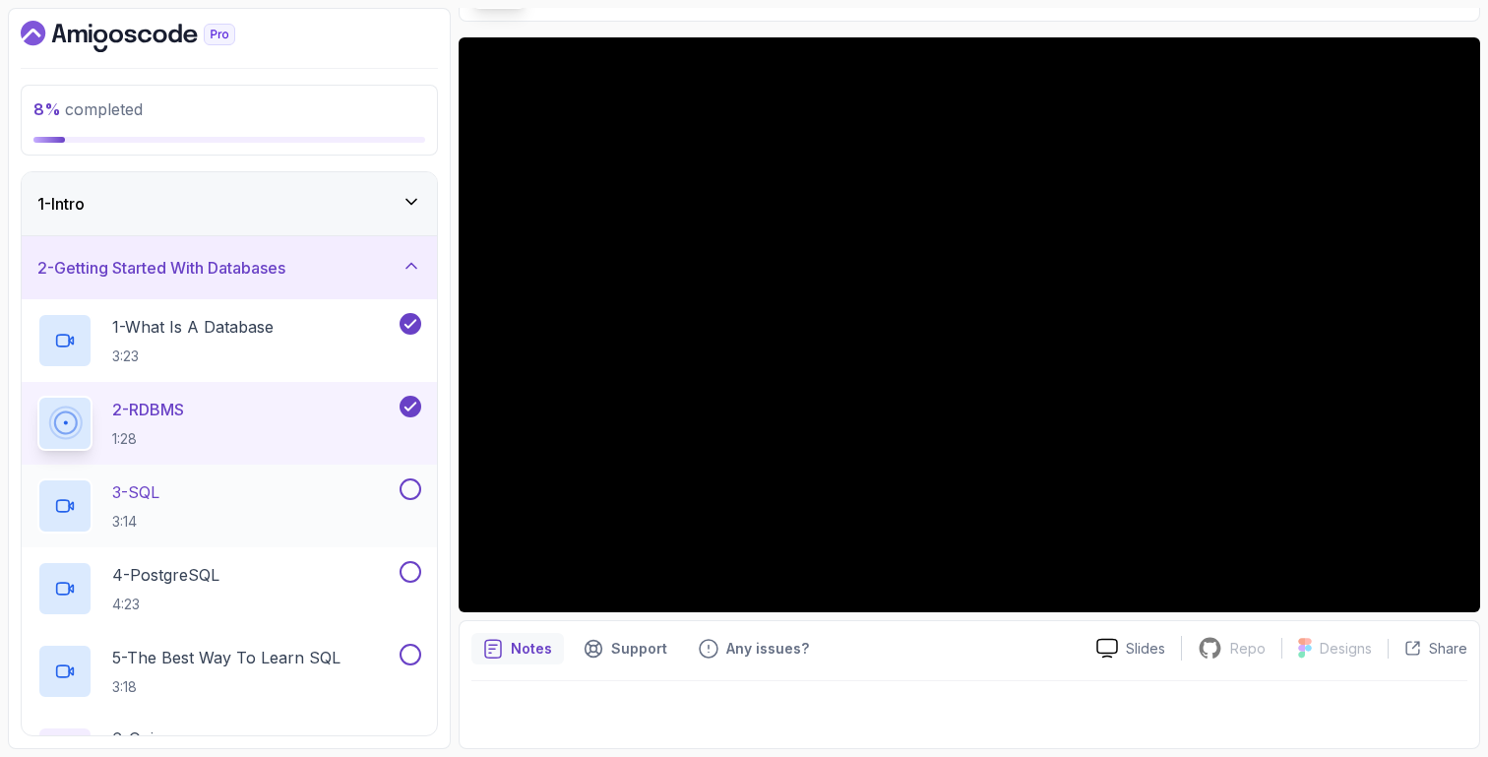
click at [272, 483] on div "3 - SQL 3:14" at bounding box center [216, 505] width 358 height 55
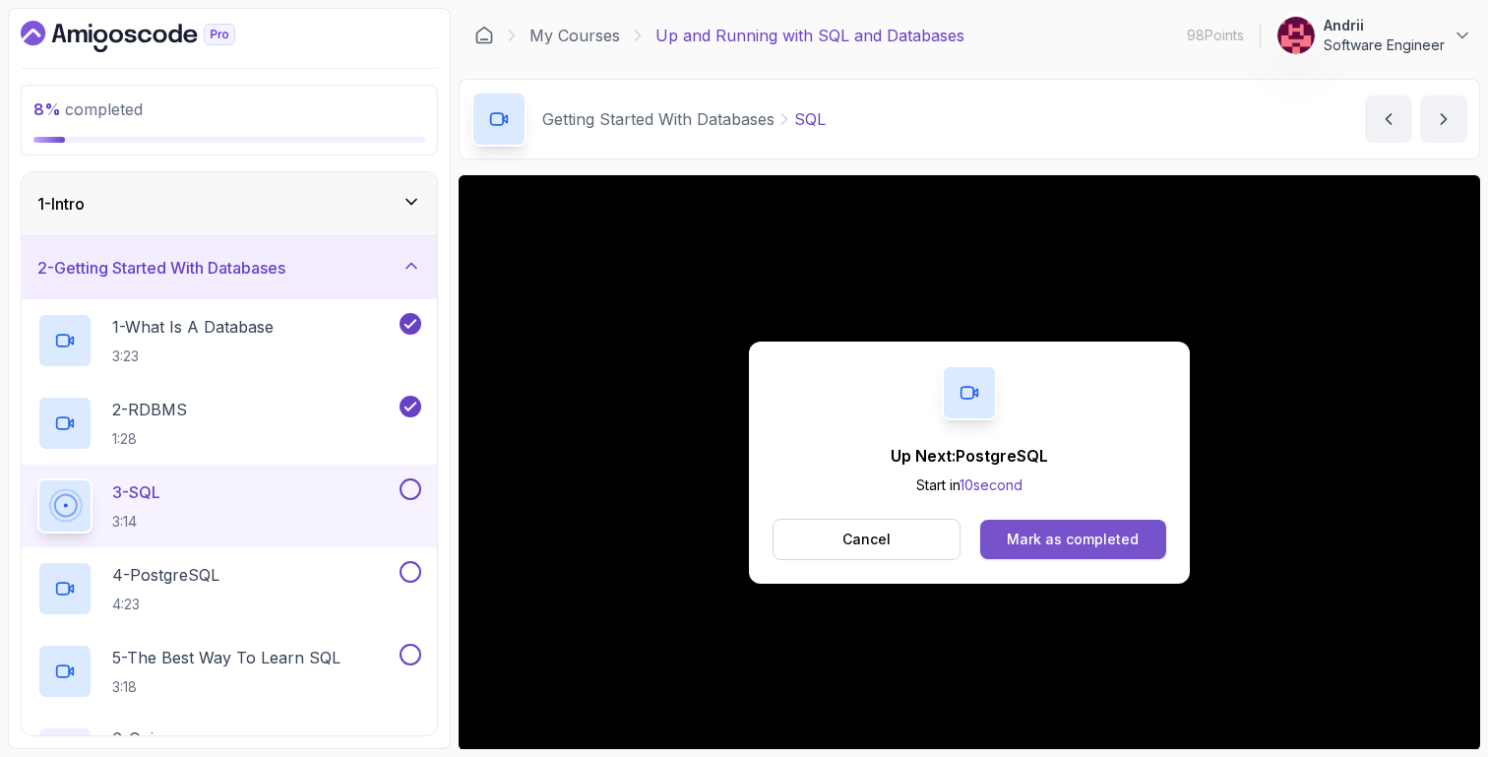
click at [1086, 550] on button "Mark as completed" at bounding box center [1073, 539] width 186 height 39
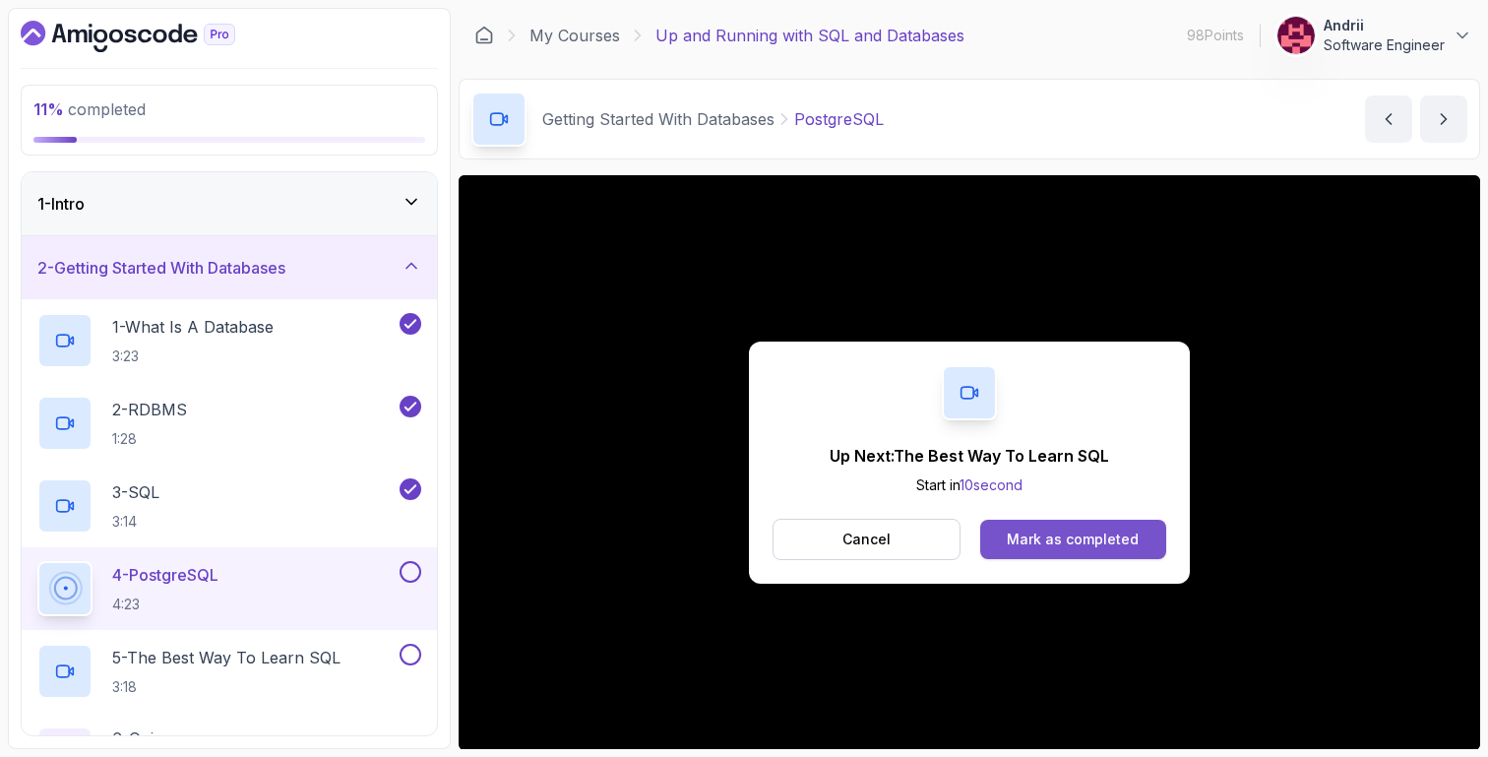
click at [1045, 527] on button "Mark as completed" at bounding box center [1073, 539] width 186 height 39
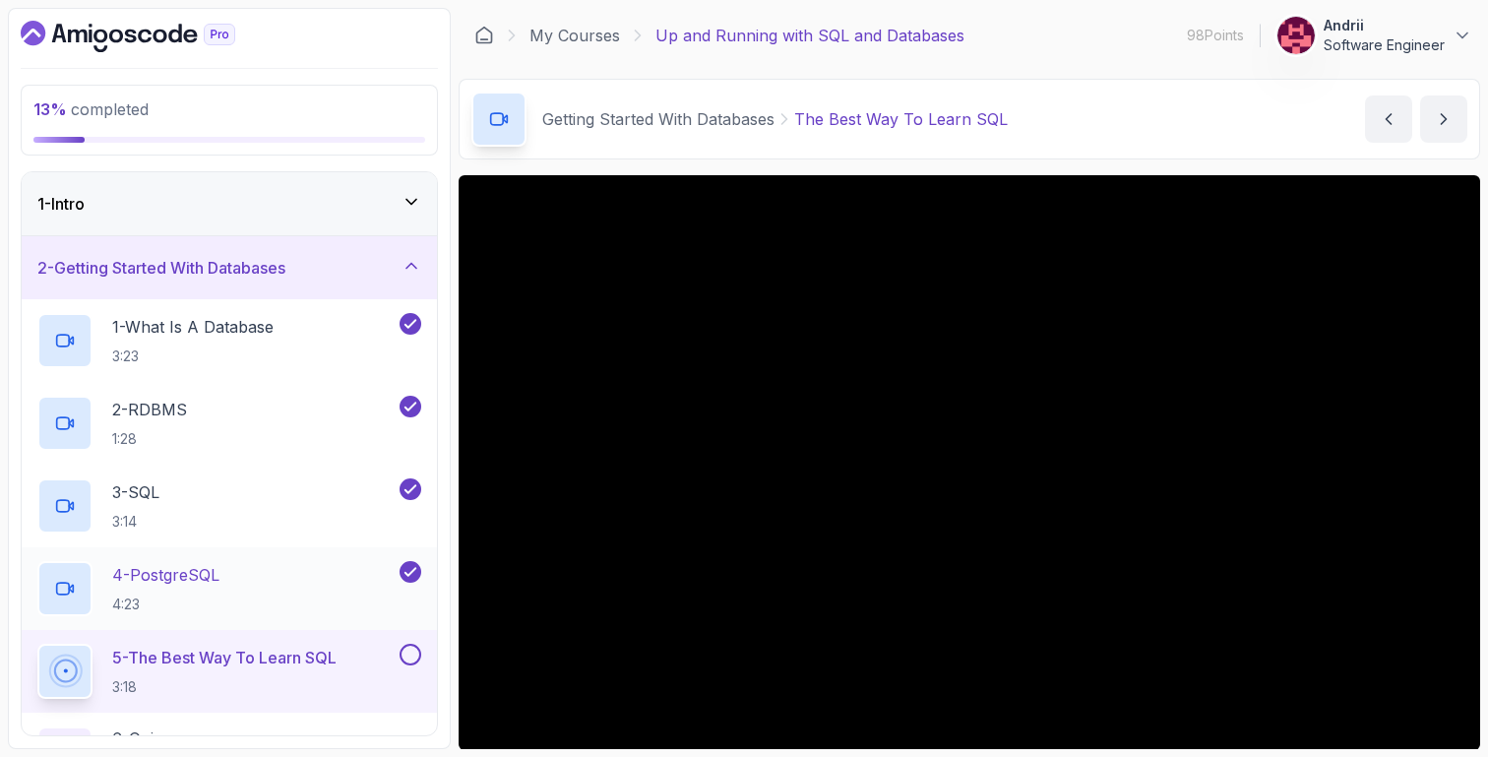
click at [287, 589] on div "4 - PostgreSQL 4:23" at bounding box center [216, 588] width 358 height 55
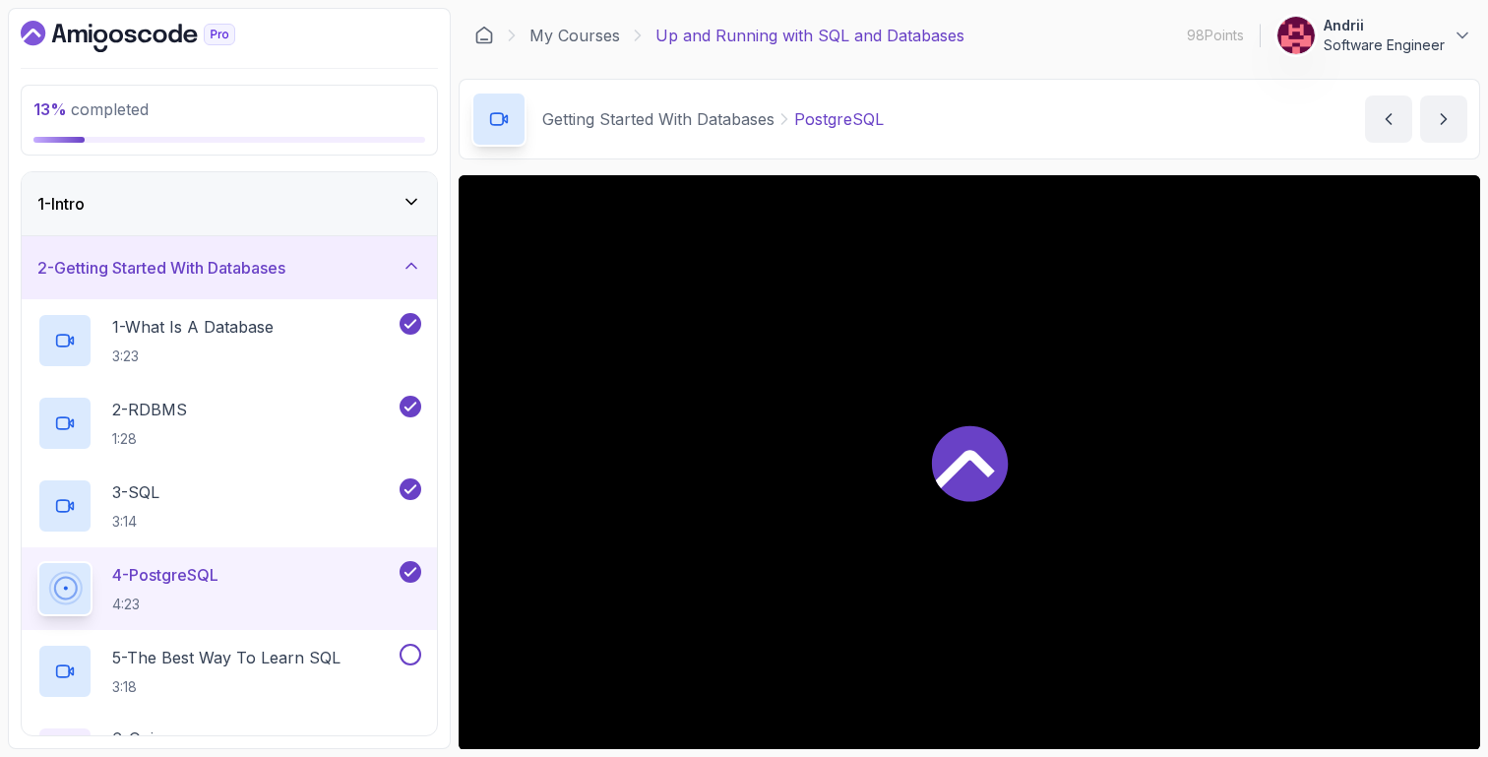
scroll to position [350, 0]
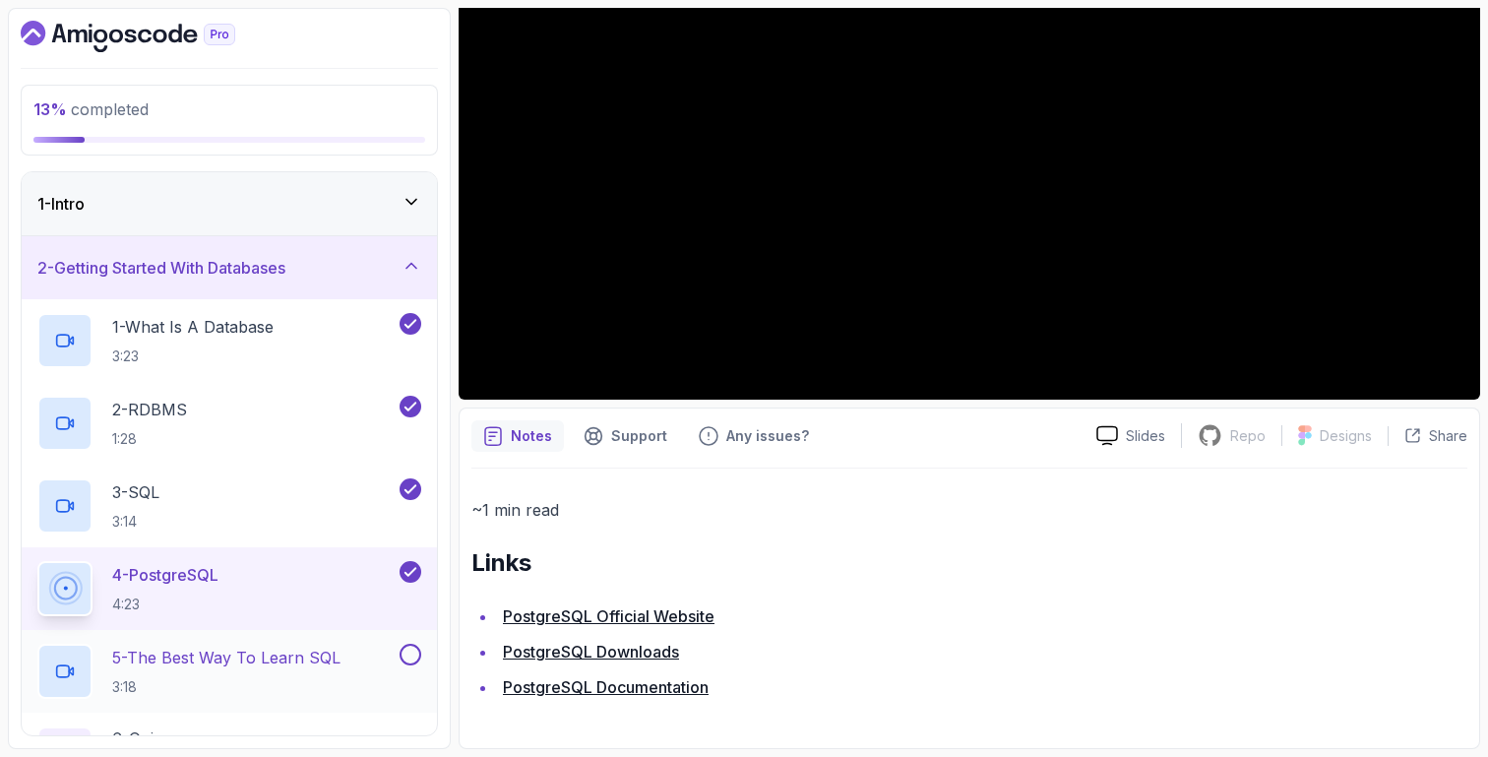
click at [288, 642] on div "5 - The Best Way To Learn SQL 3:18" at bounding box center [229, 671] width 415 height 83
click at [247, 670] on h2 "5 - The Best Way To Learn SQL 3:18" at bounding box center [226, 671] width 228 height 51
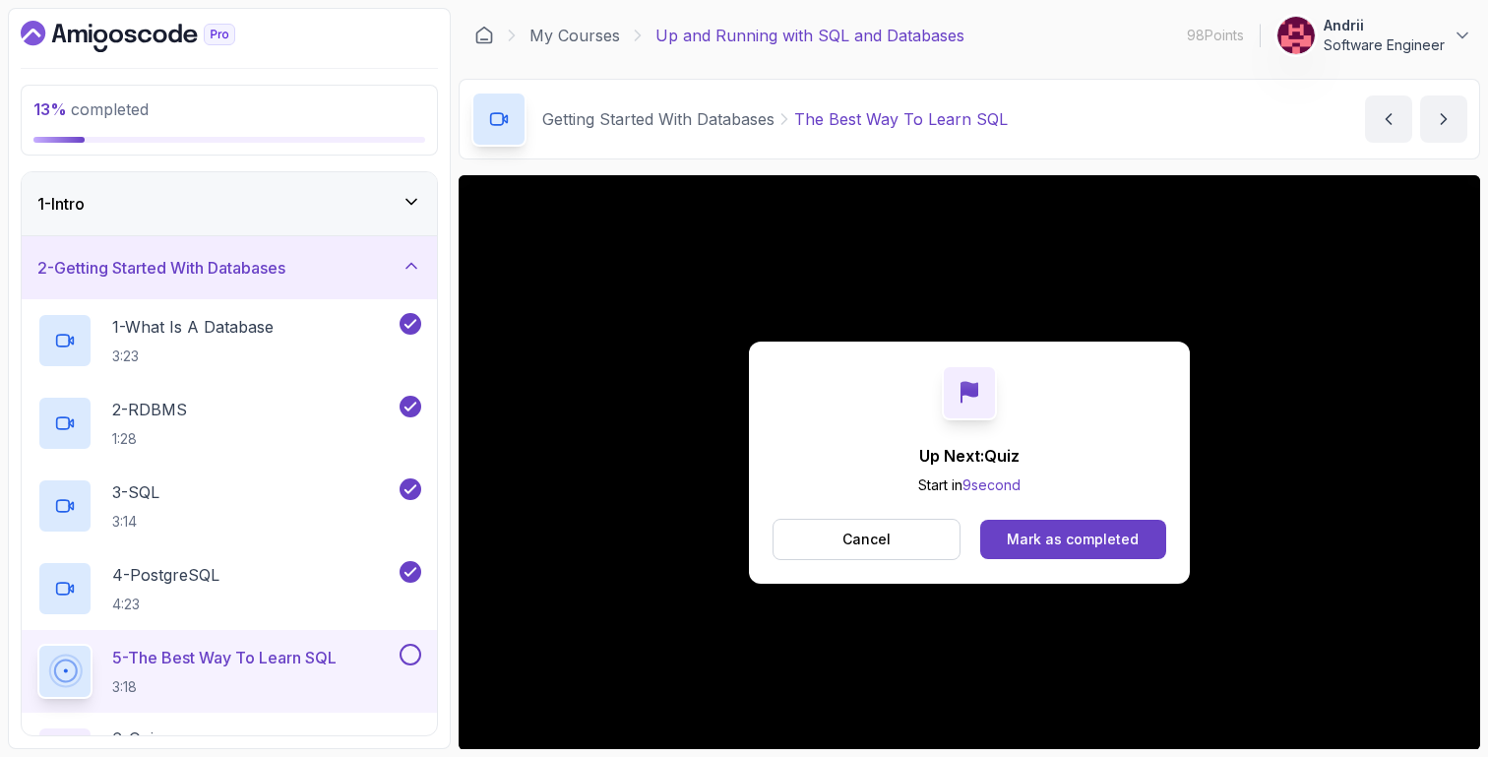
click at [994, 519] on div "Cancel Mark as completed" at bounding box center [970, 539] width 394 height 41
click at [994, 537] on button "Mark as completed" at bounding box center [1073, 539] width 186 height 39
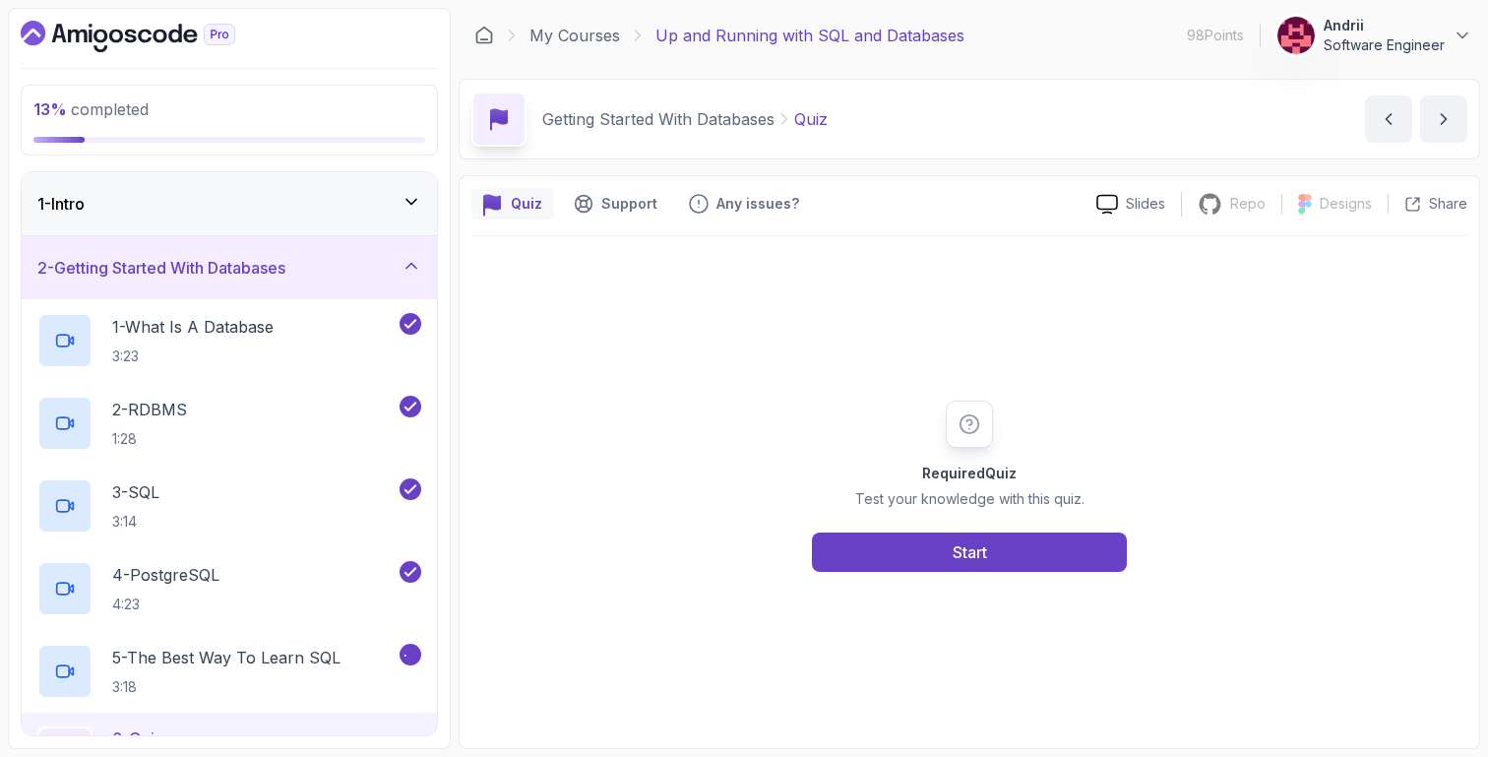
click at [994, 537] on button "Start" at bounding box center [969, 551] width 315 height 39
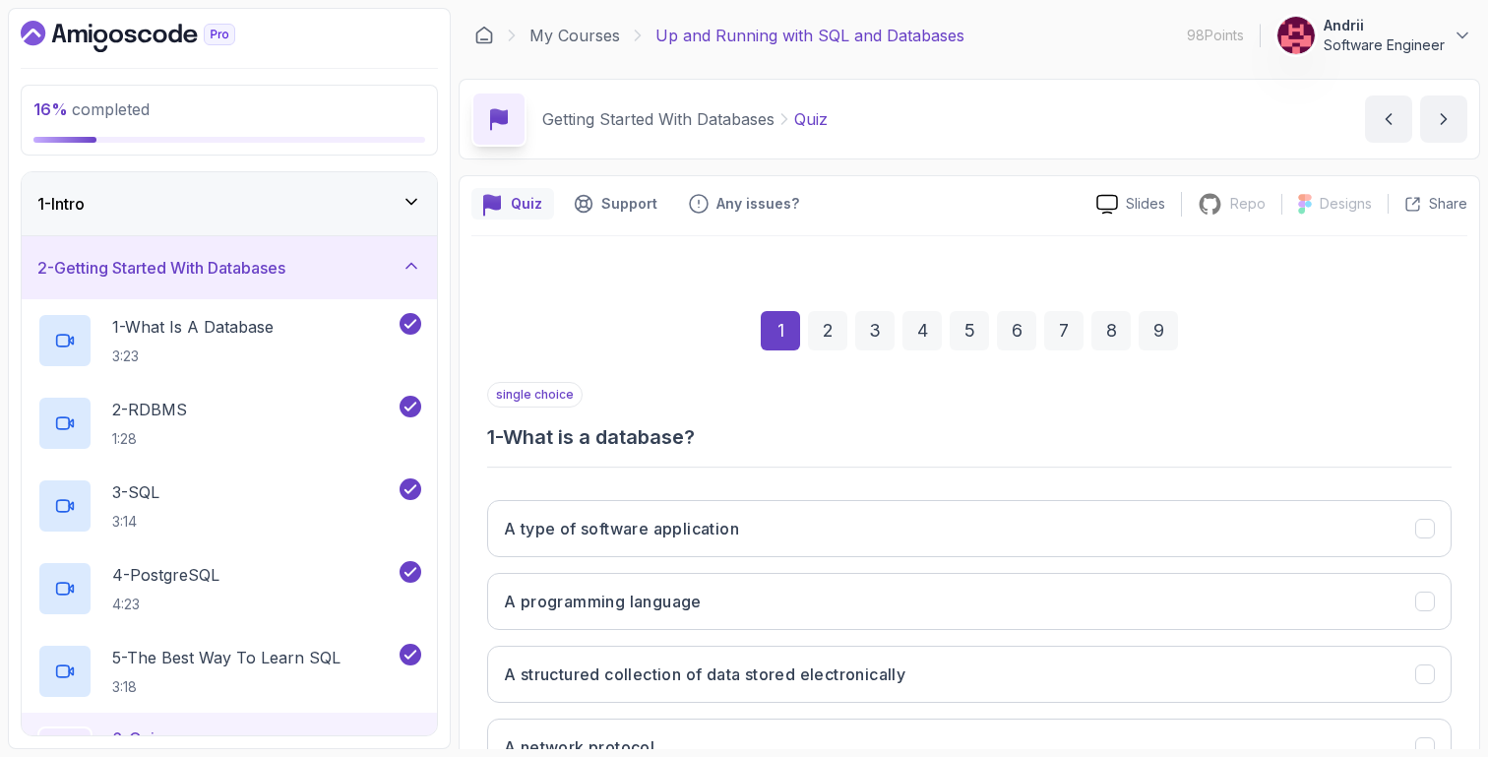
scroll to position [154, 0]
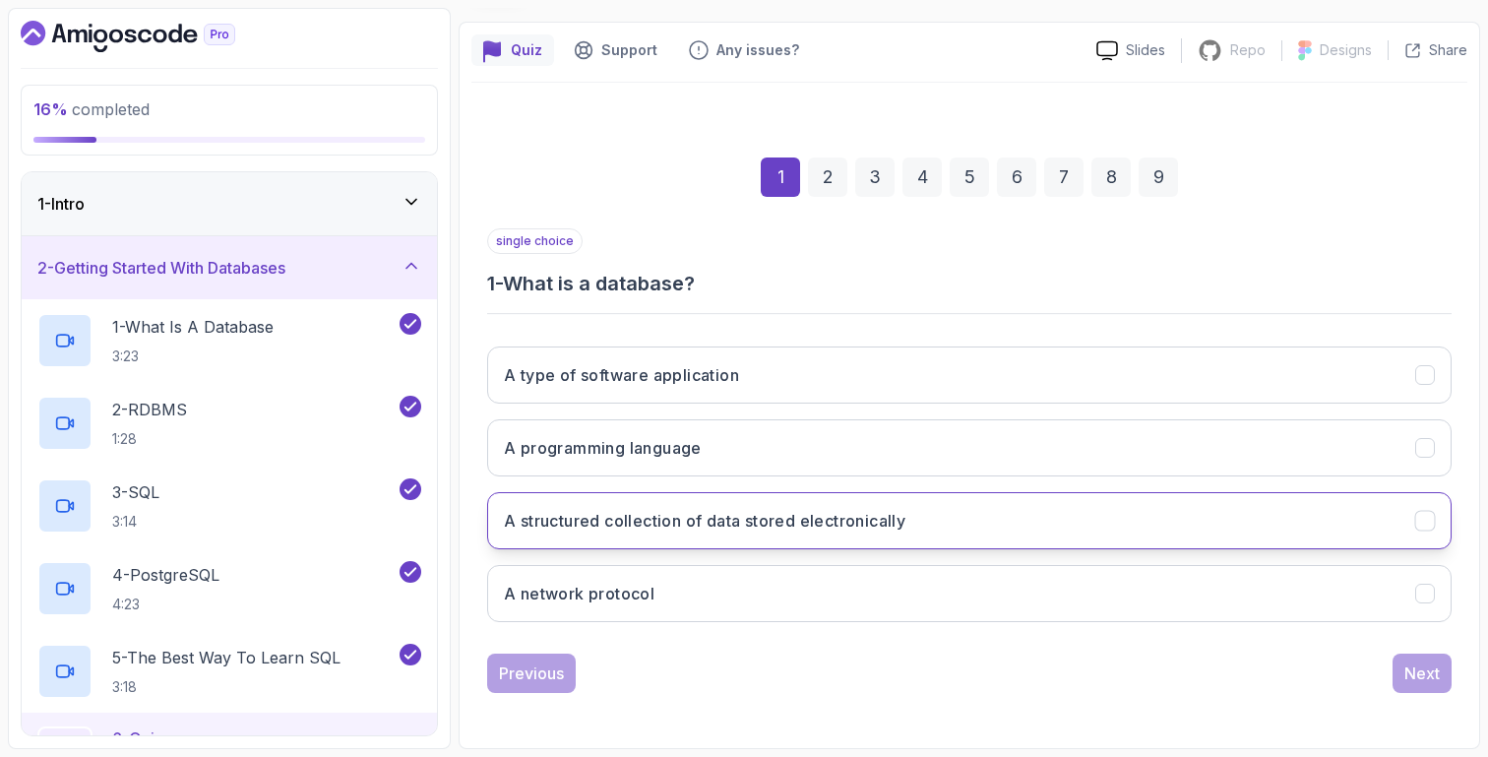
click at [986, 525] on button "A structured collection of data stored electronically" at bounding box center [969, 520] width 964 height 57
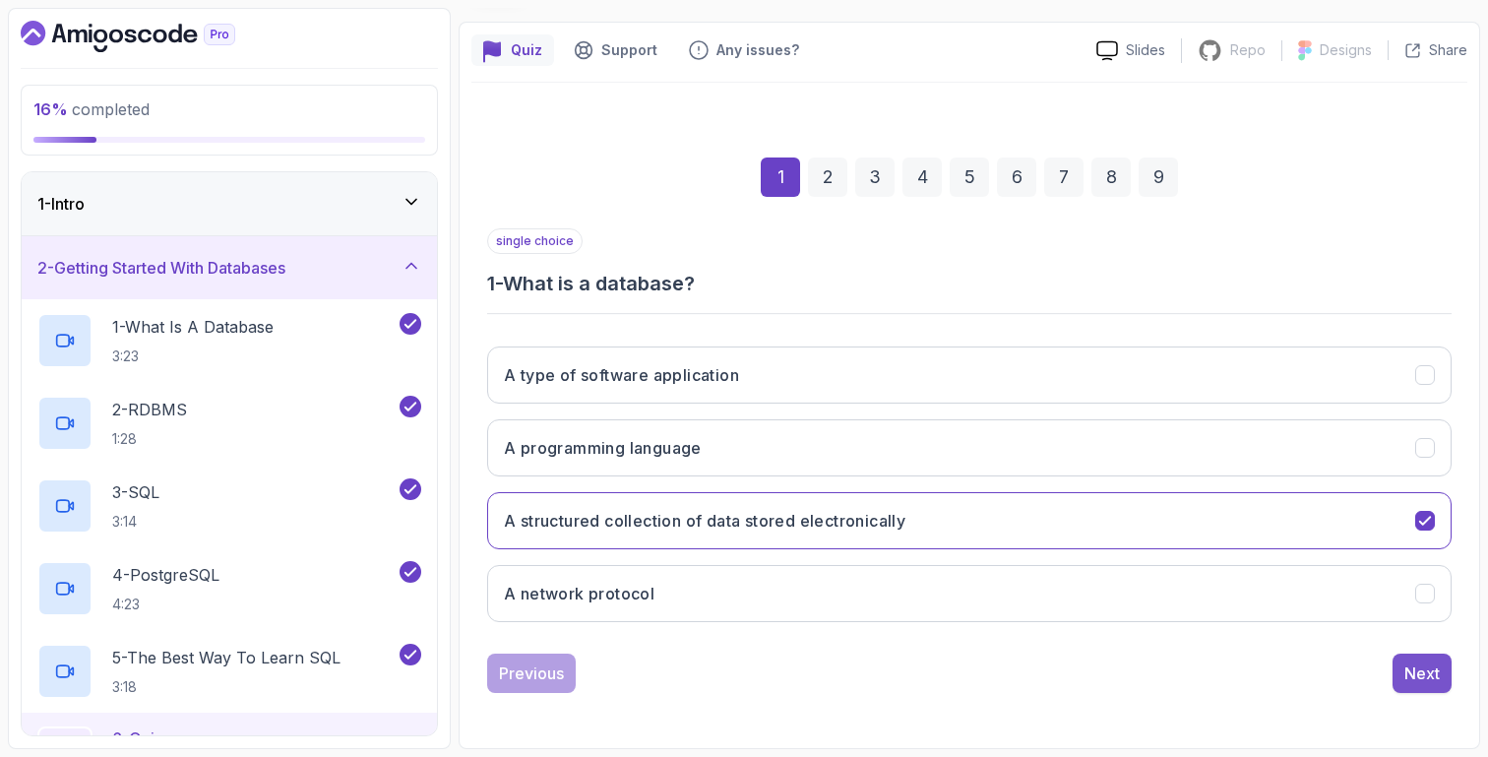
click at [1432, 670] on div "Next" at bounding box center [1421, 673] width 35 height 24
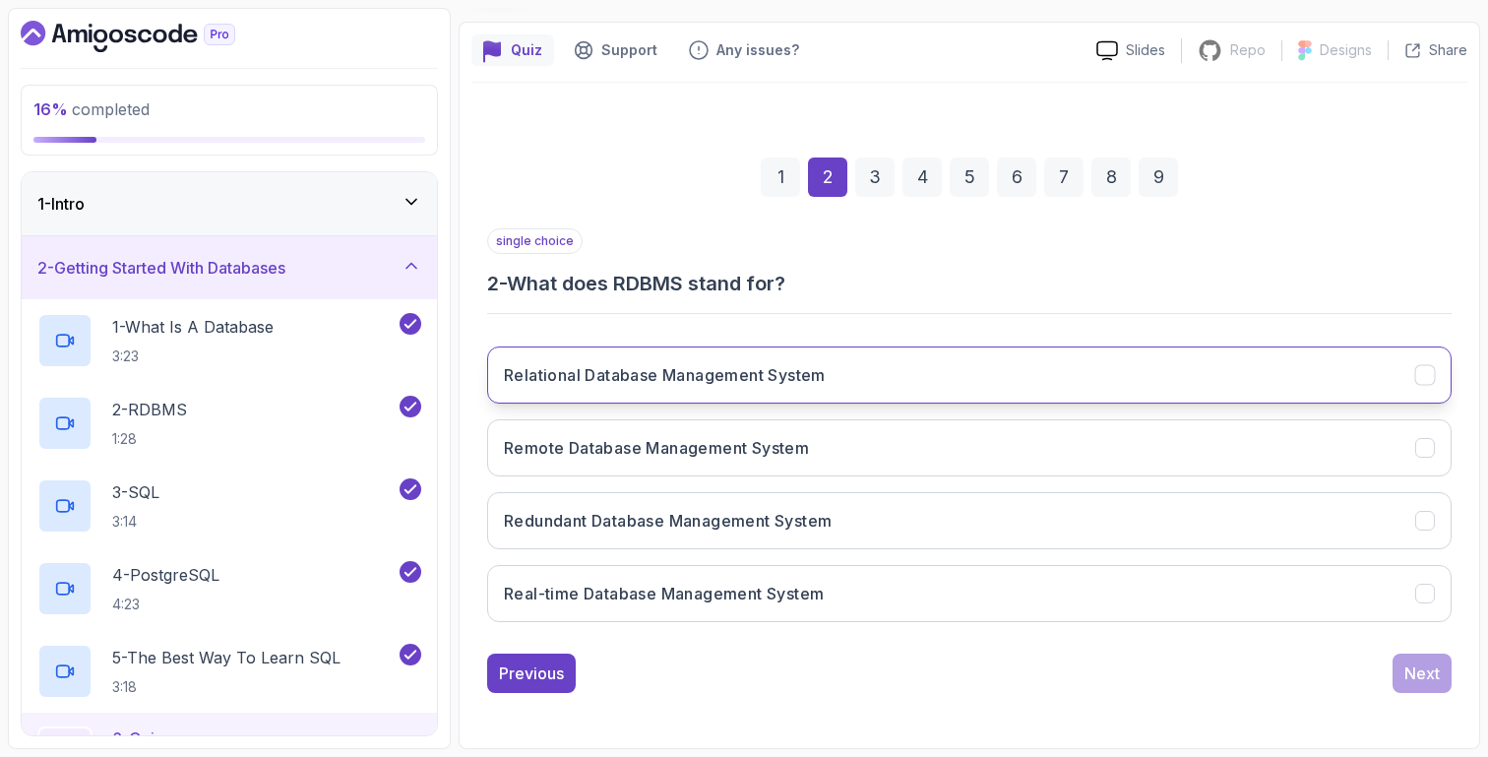
click at [854, 386] on button "Relational Database Management System" at bounding box center [969, 374] width 964 height 57
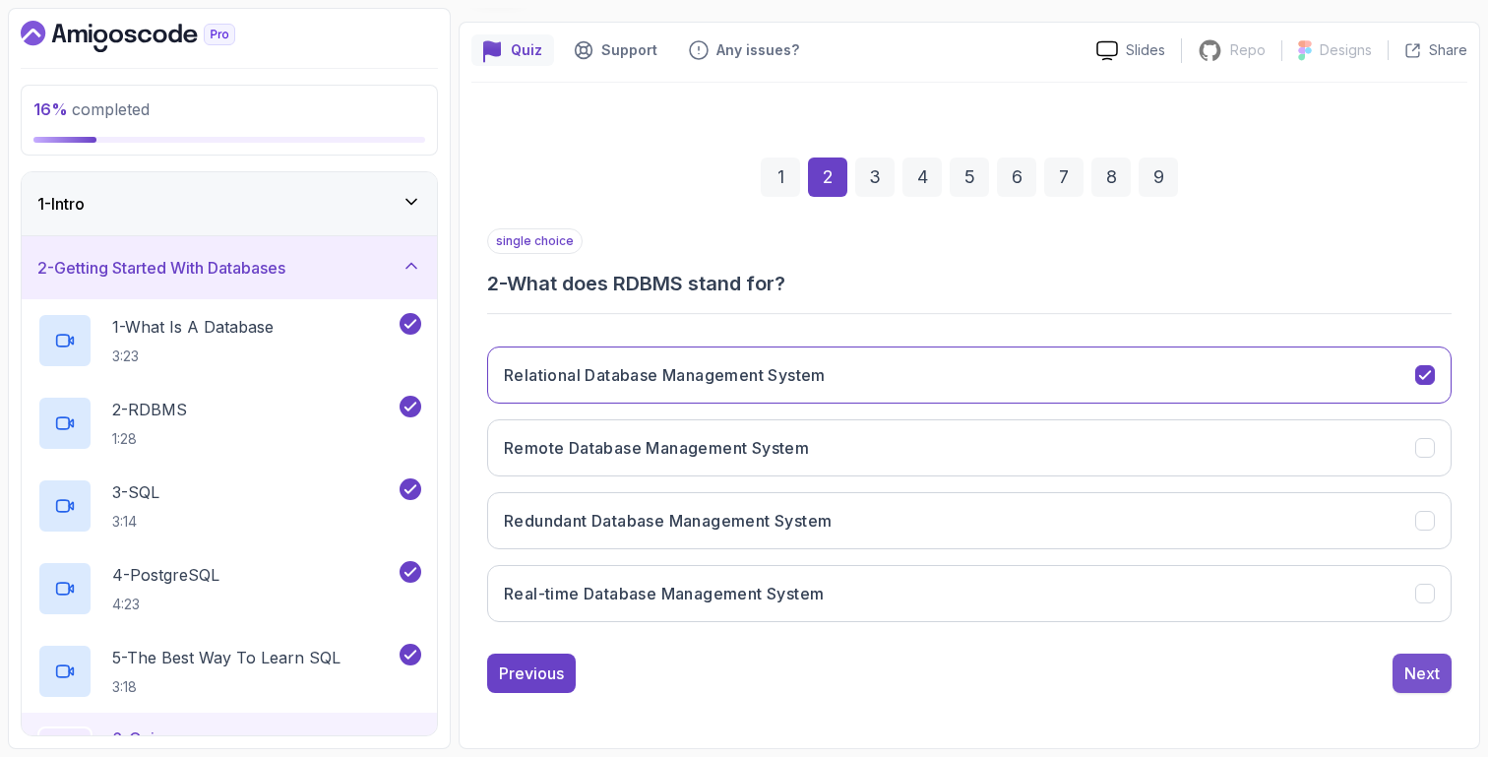
click at [1399, 691] on button "Next" at bounding box center [1422, 672] width 59 height 39
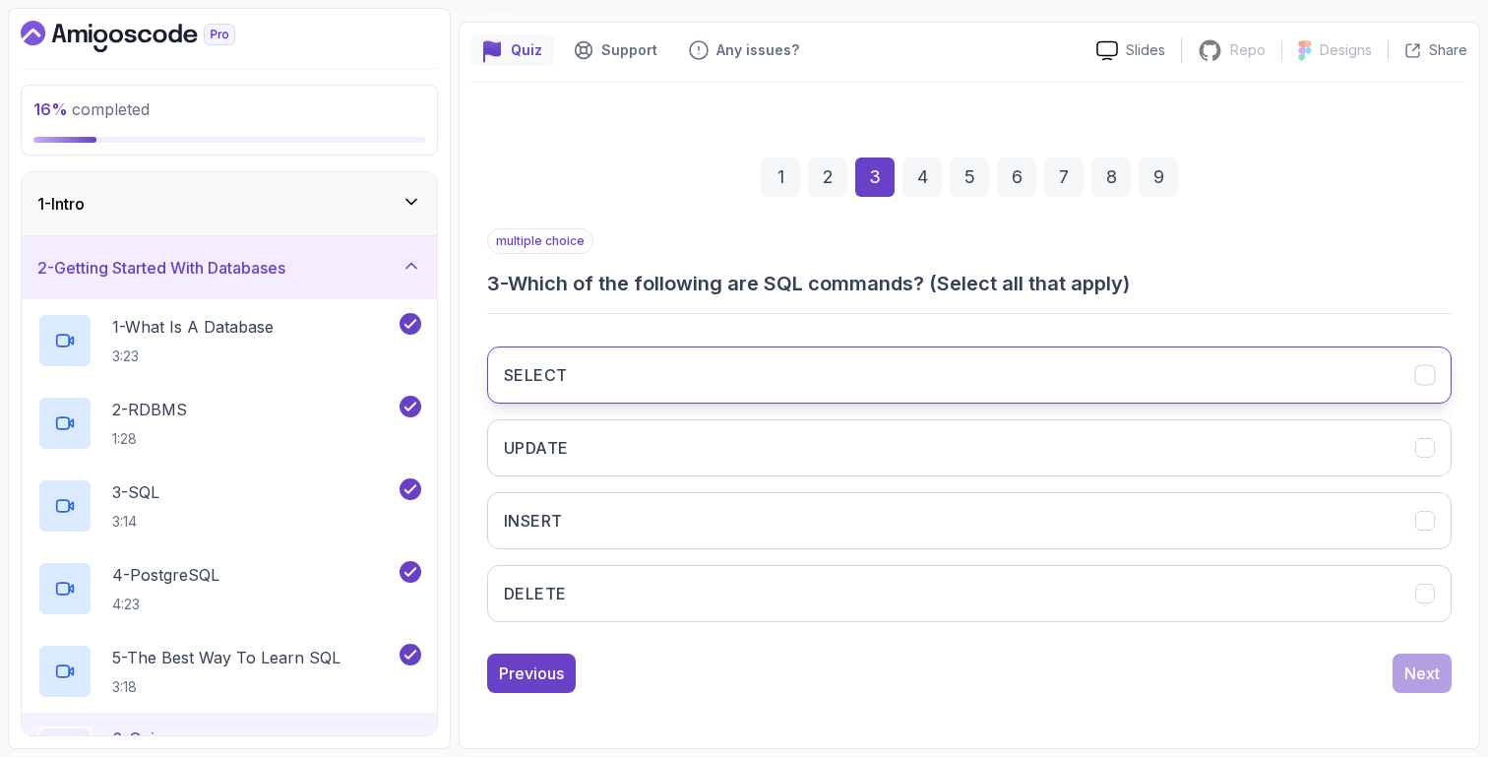
click at [1037, 402] on button "SELECT" at bounding box center [969, 374] width 964 height 57
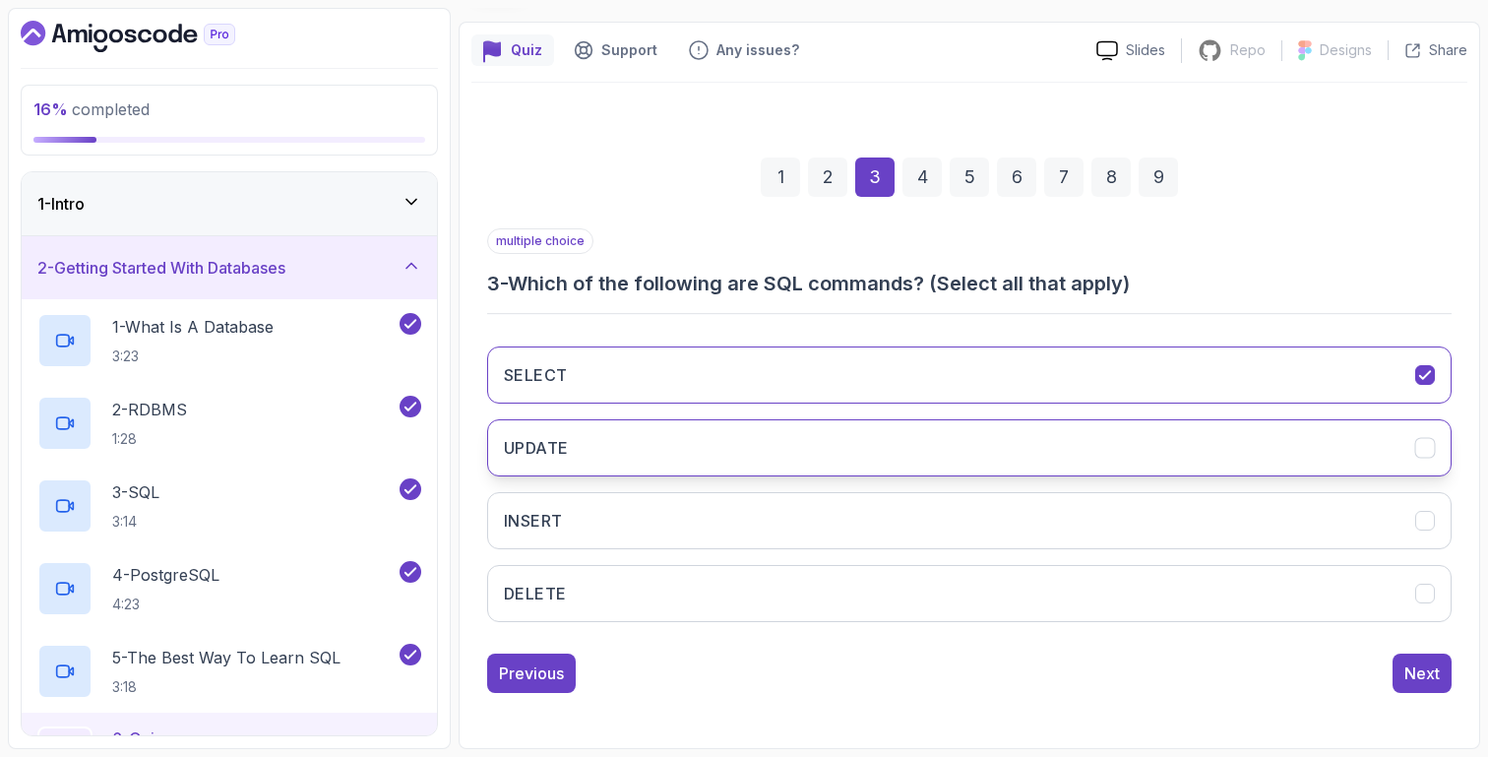
click at [1019, 449] on button "UPDATE" at bounding box center [969, 447] width 964 height 57
click at [1006, 490] on div "SELECT UPDATE INSERT DELETE" at bounding box center [969, 484] width 964 height 307
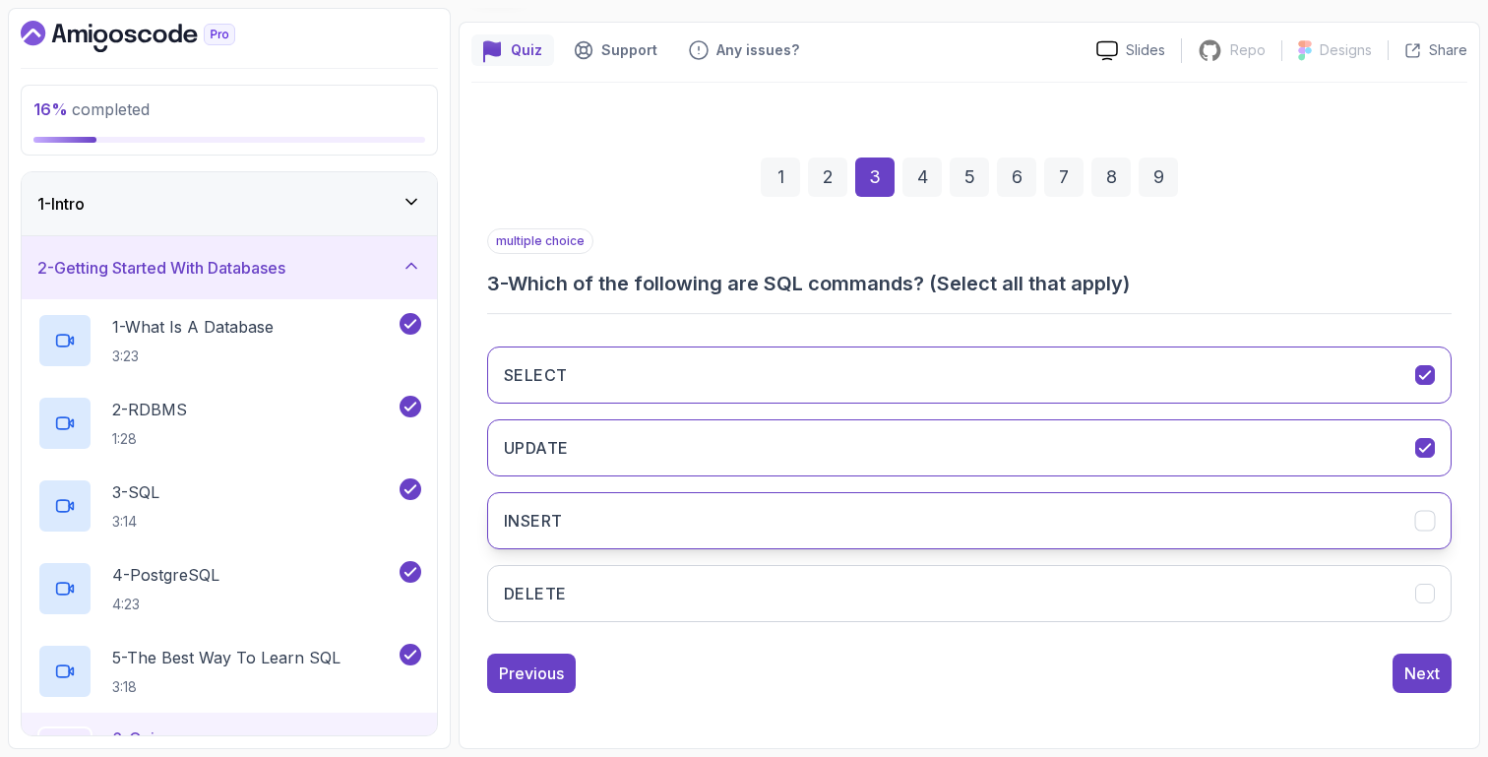
click at [996, 540] on button "INSERT" at bounding box center [969, 520] width 964 height 57
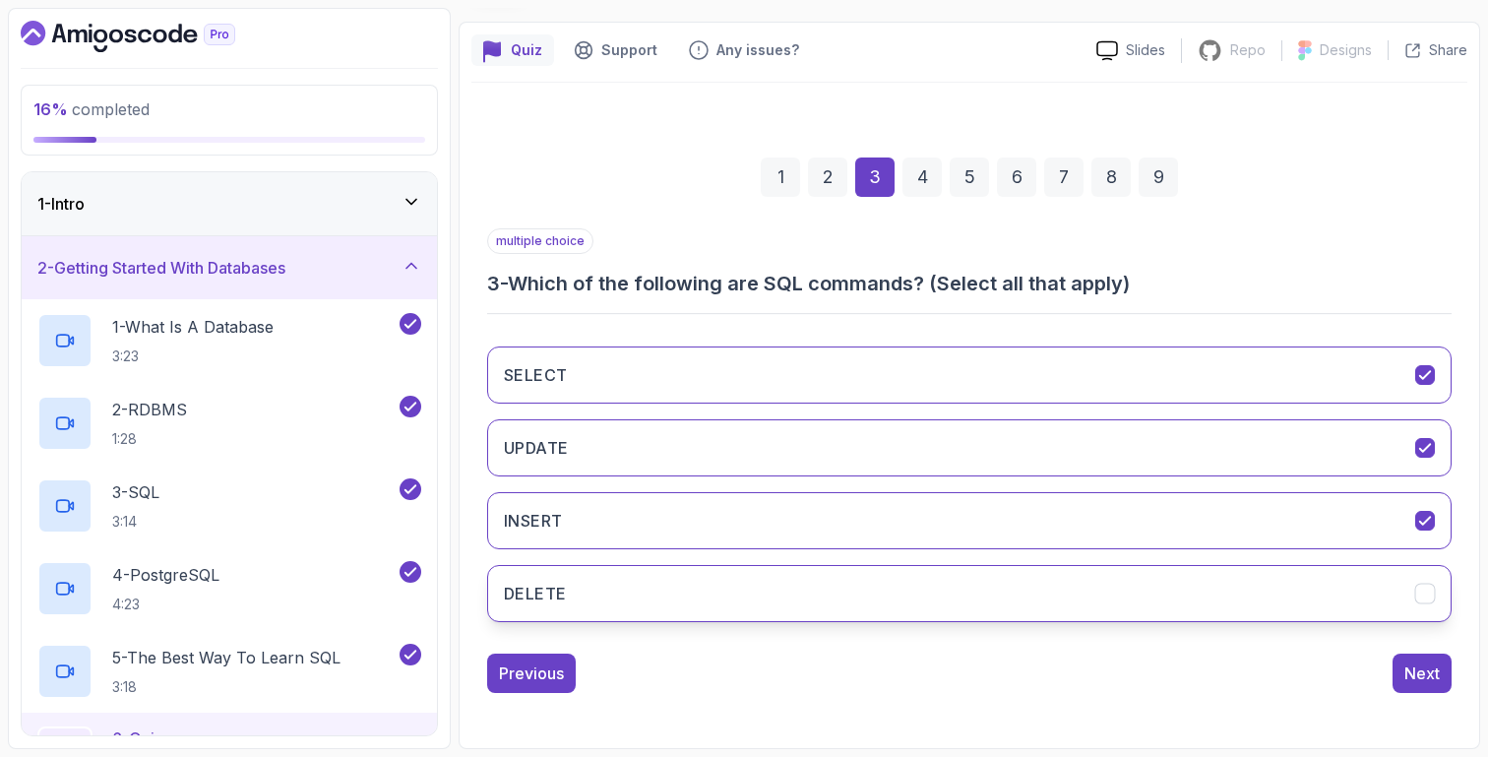
click at [994, 607] on button "DELETE" at bounding box center [969, 593] width 964 height 57
click at [1374, 682] on div "Previous Next" at bounding box center [969, 672] width 964 height 39
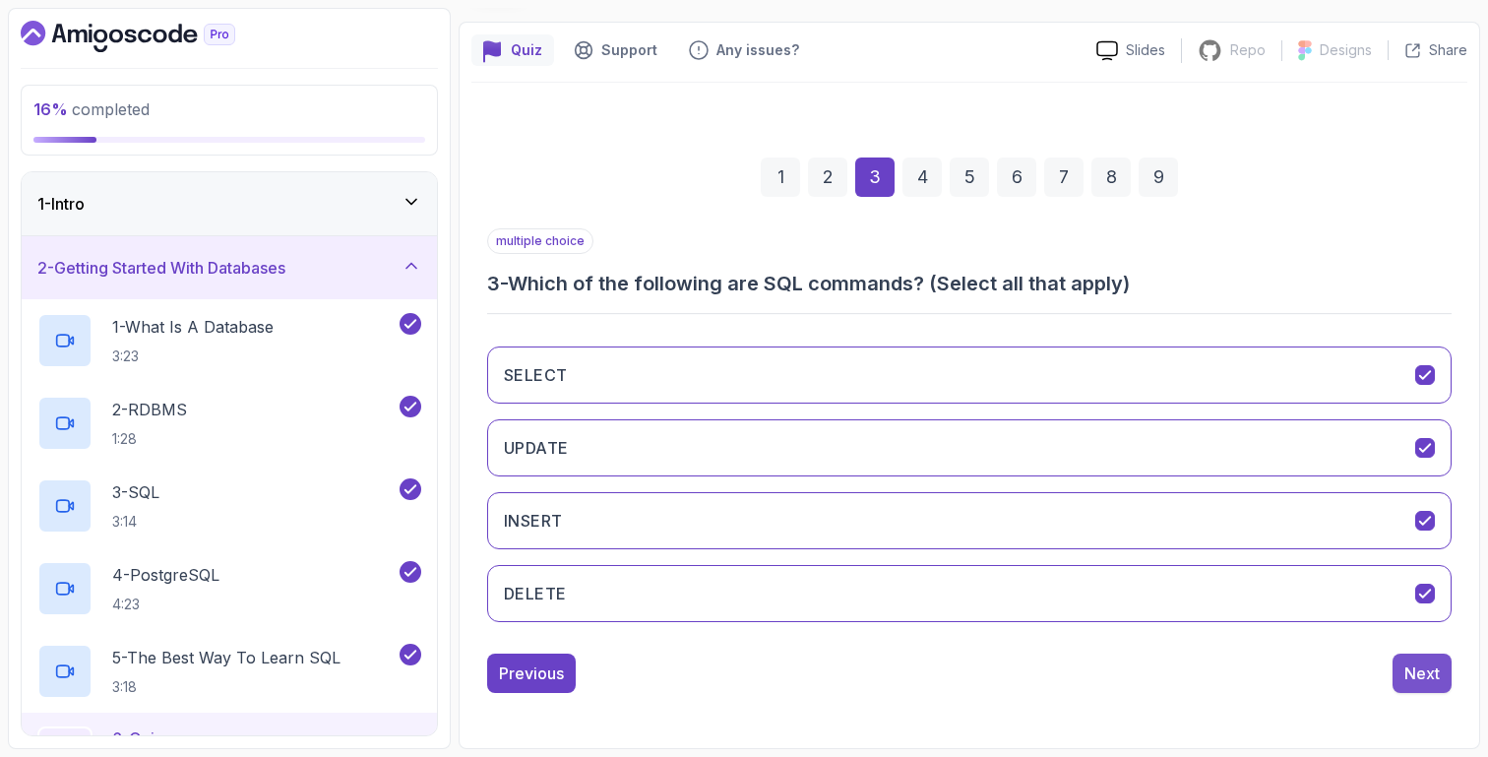
click at [1403, 681] on button "Next" at bounding box center [1422, 672] width 59 height 39
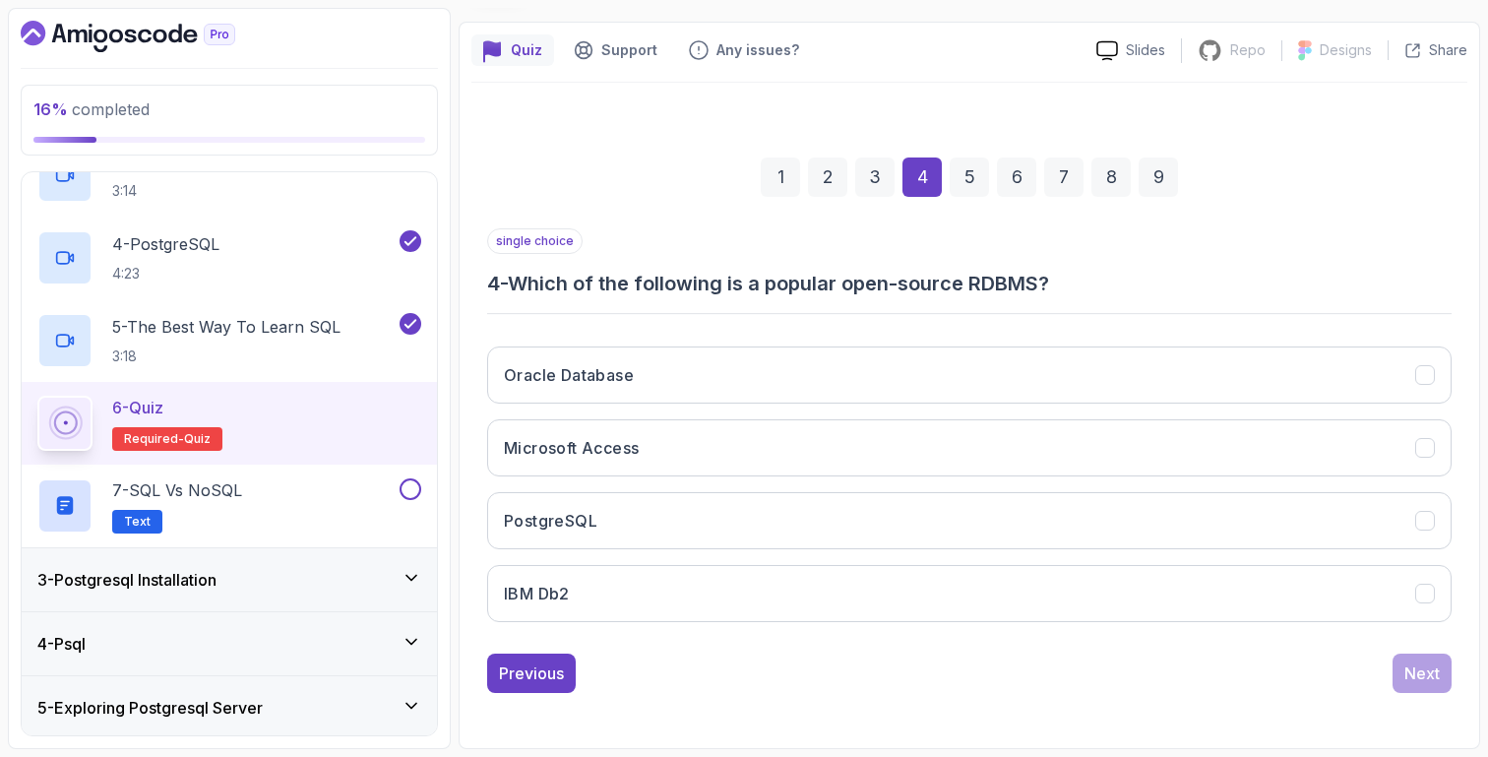
scroll to position [375, 0]
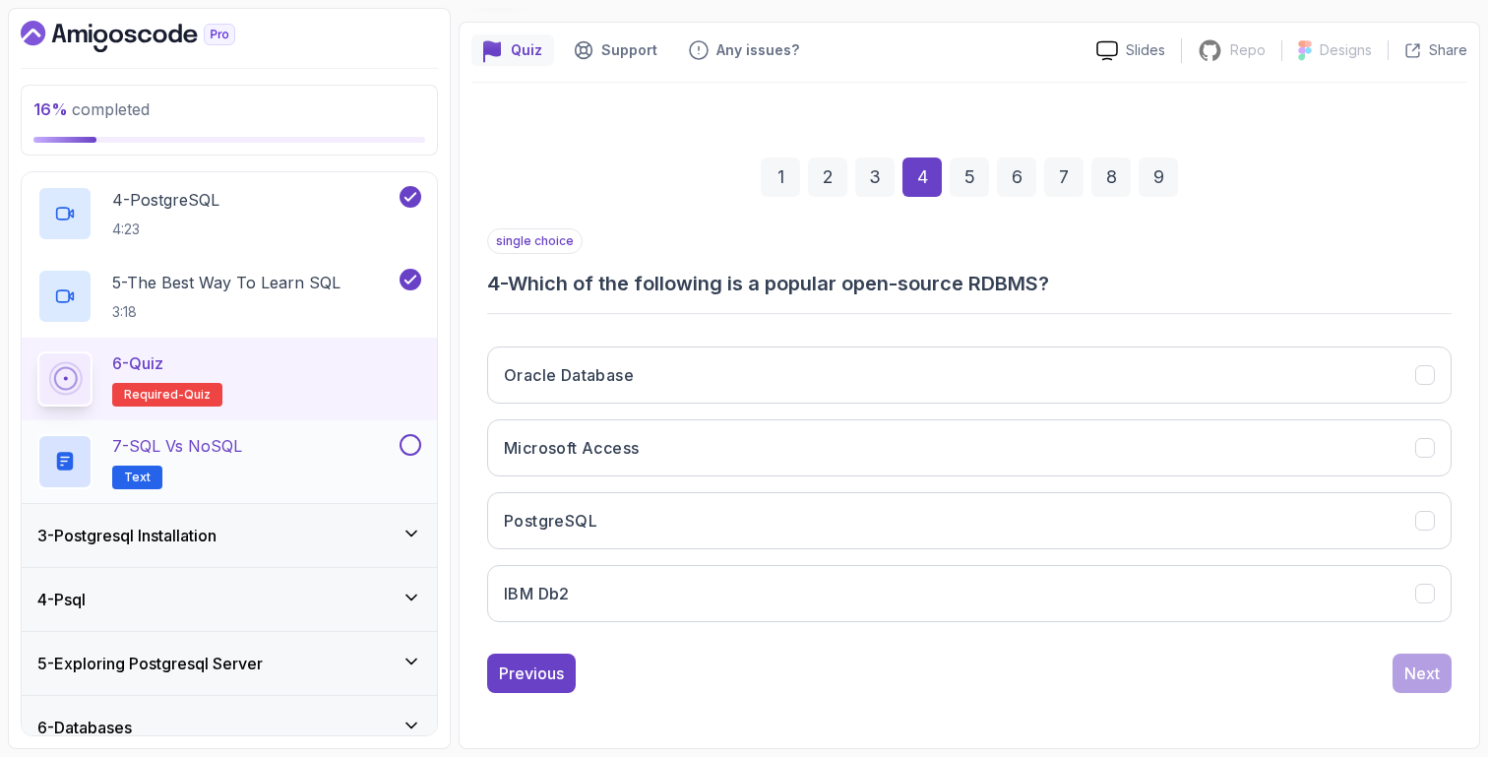
click at [307, 470] on div "7 - SQL vs NoSQL Text" at bounding box center [216, 461] width 358 height 55
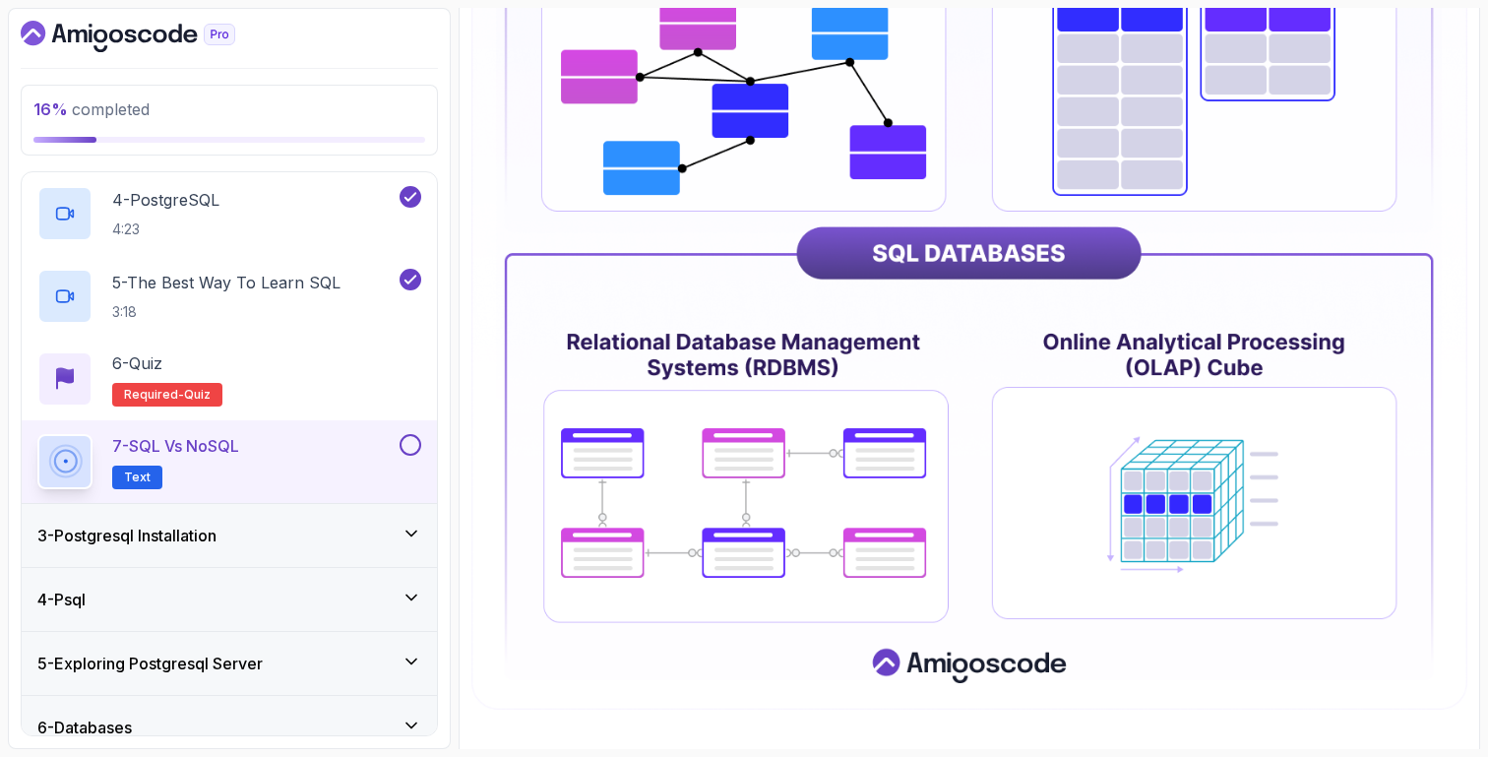
scroll to position [880, 0]
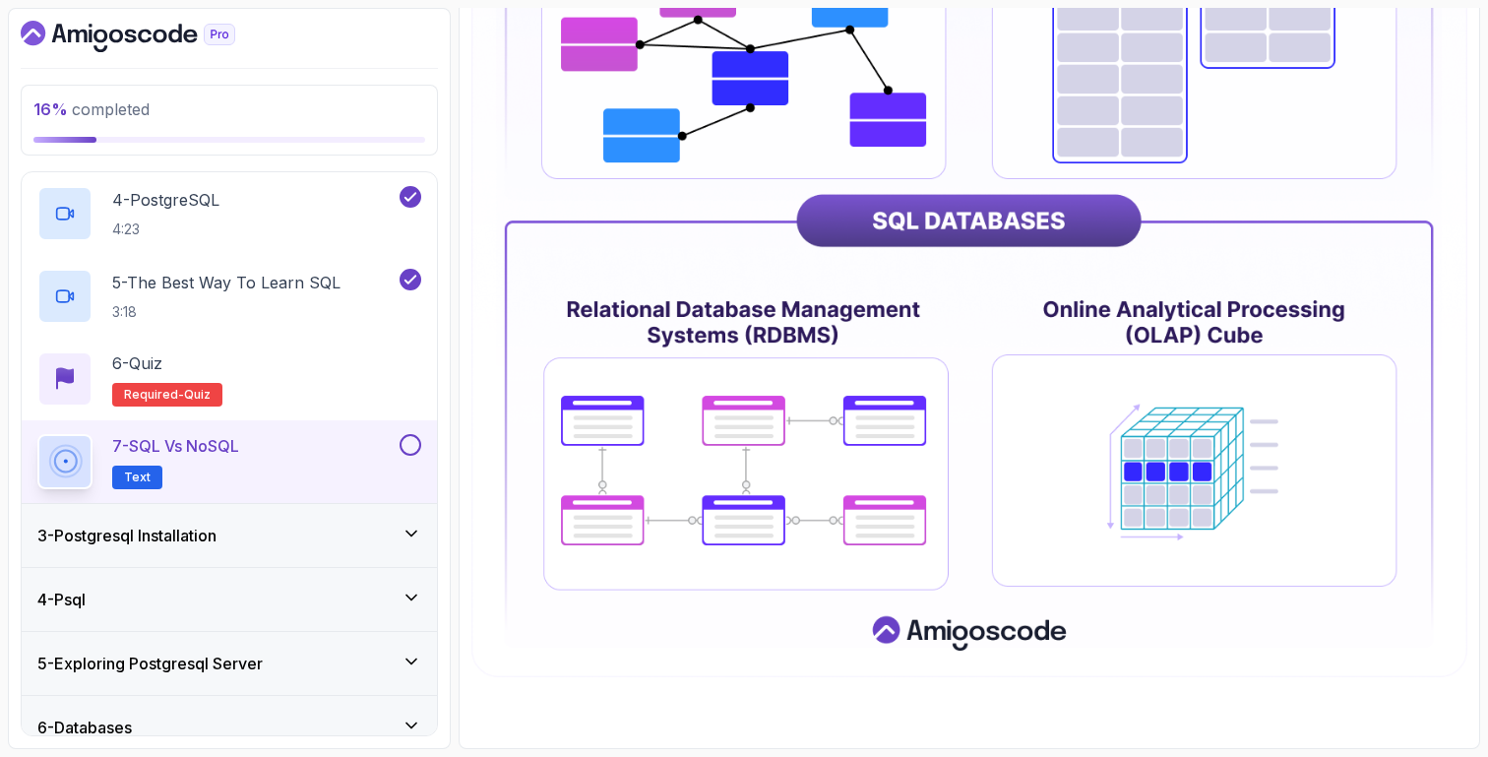
click at [335, 533] on div "3 - Postgresql Installation" at bounding box center [229, 536] width 384 height 24
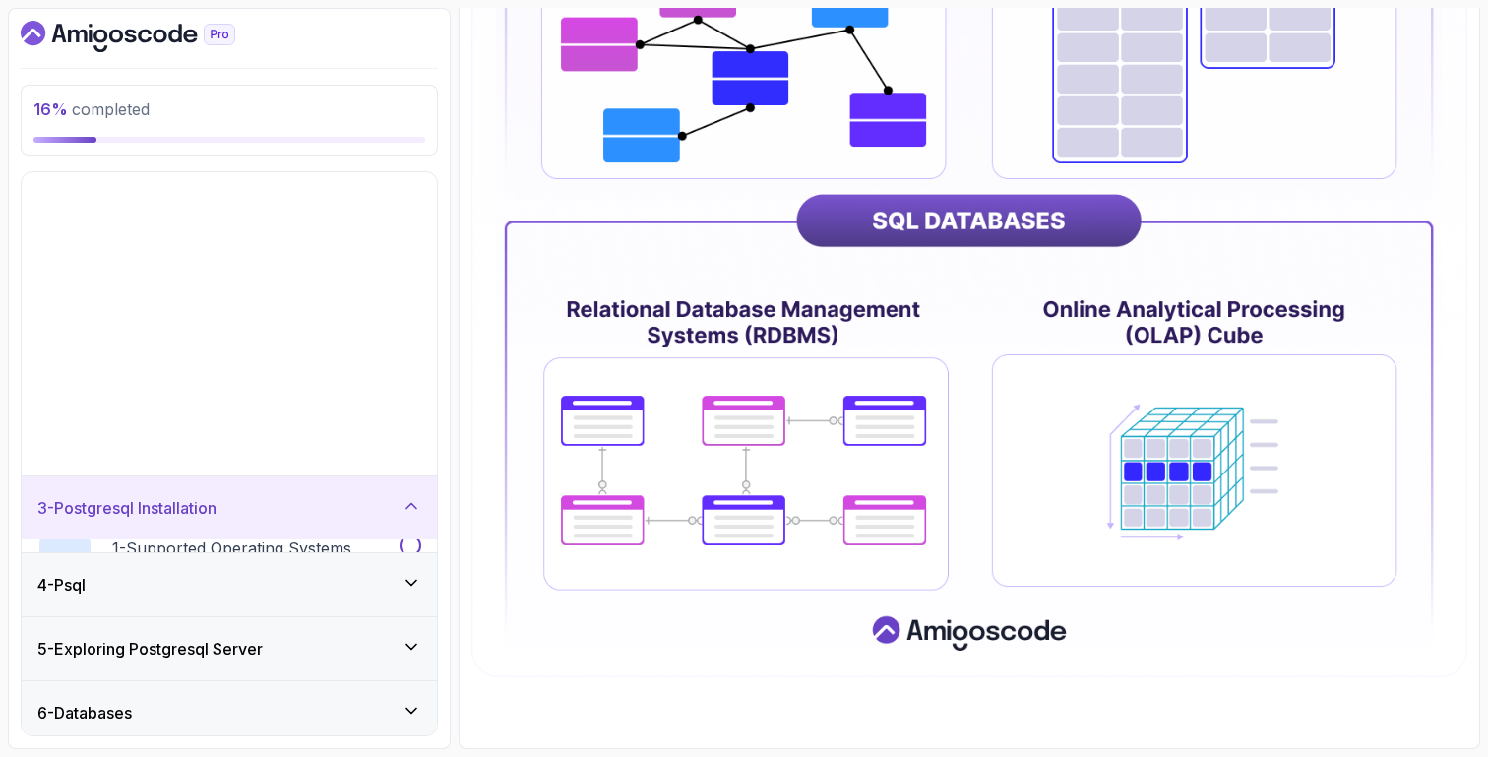
scroll to position [0, 0]
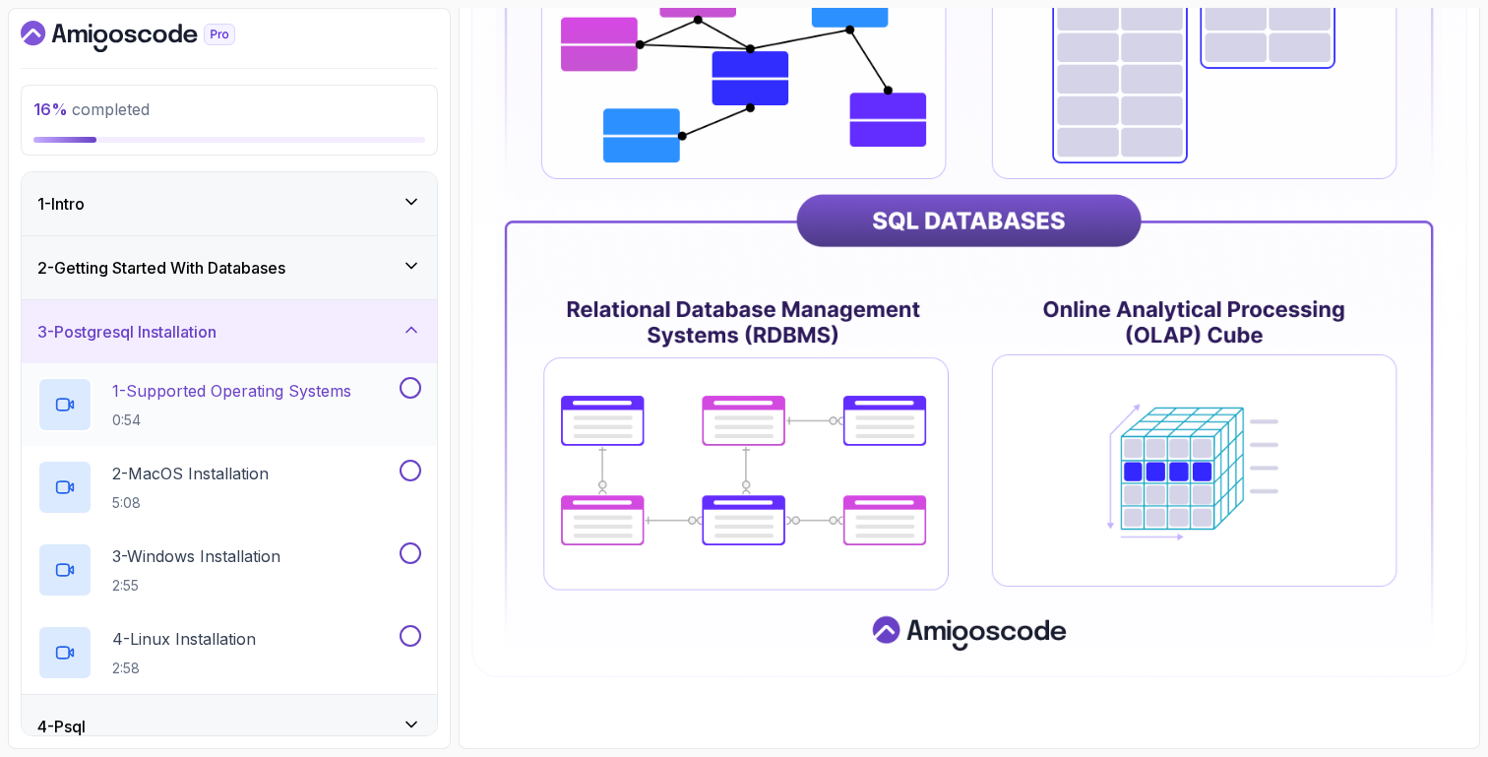
click at [276, 387] on p "1 - Supported Operating Systems" at bounding box center [231, 391] width 239 height 24
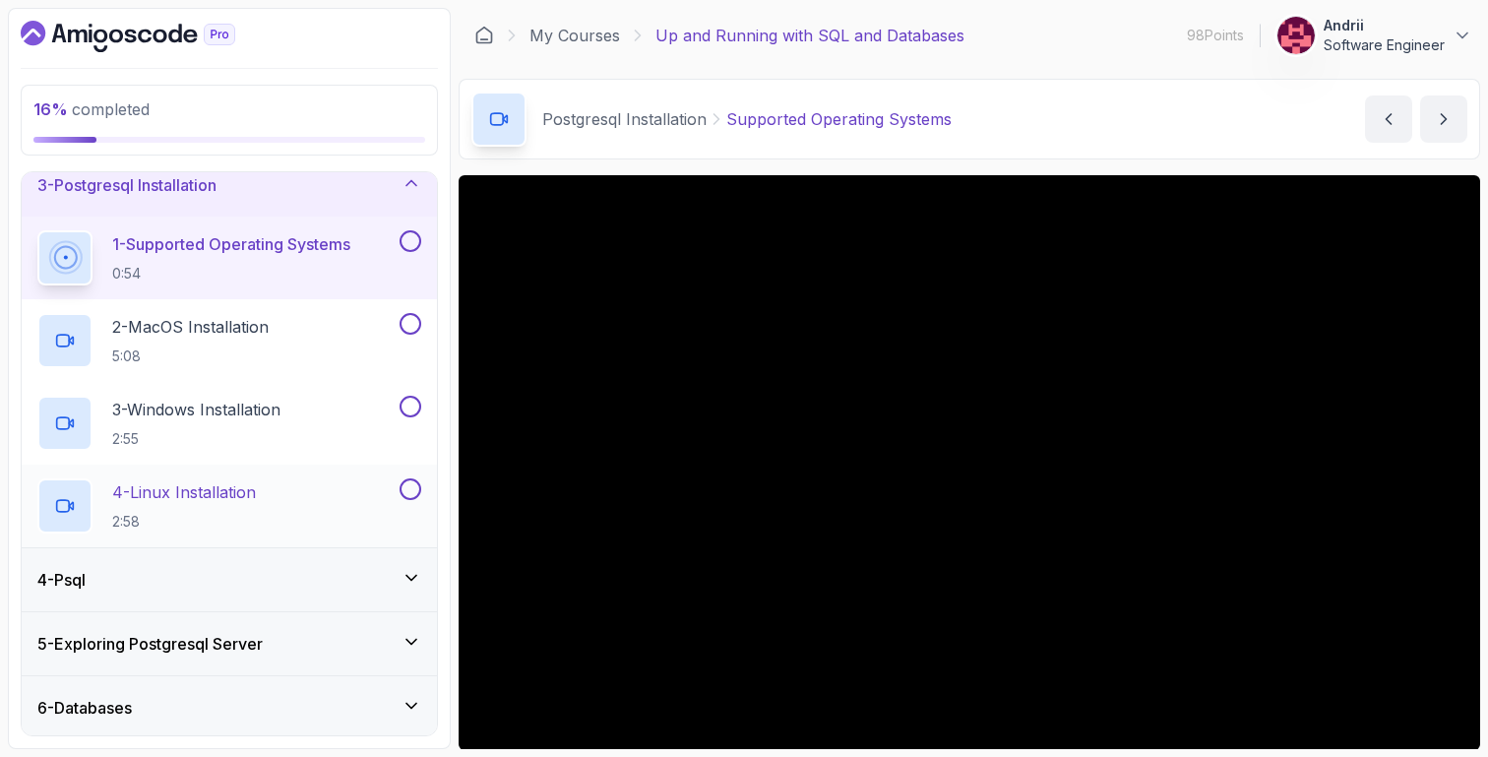
scroll to position [100, 0]
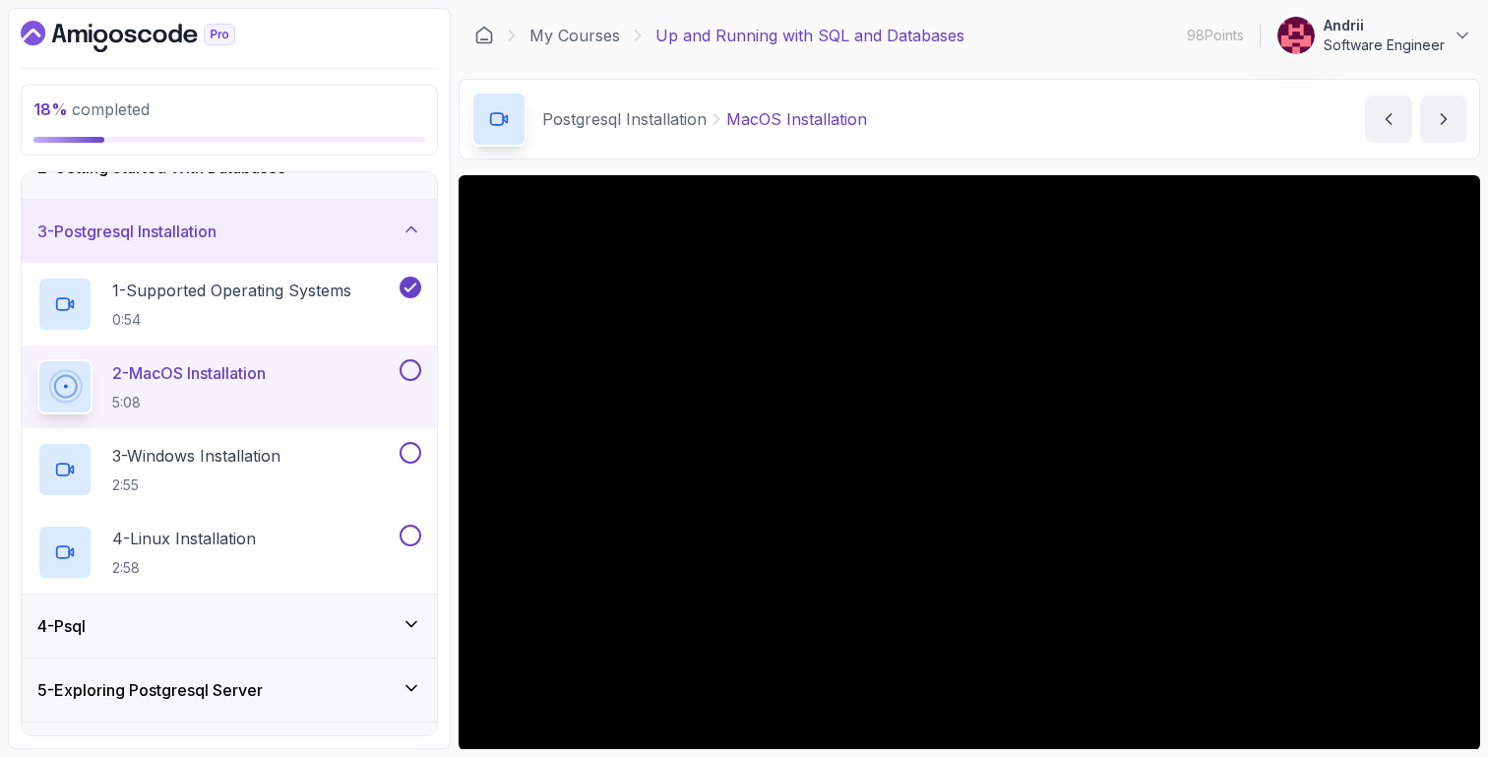
click at [971, 159] on main "My Courses Up and Running with SQL and Databases 98 Points Andrii Software Engi…" at bounding box center [970, 378] width 1022 height 741
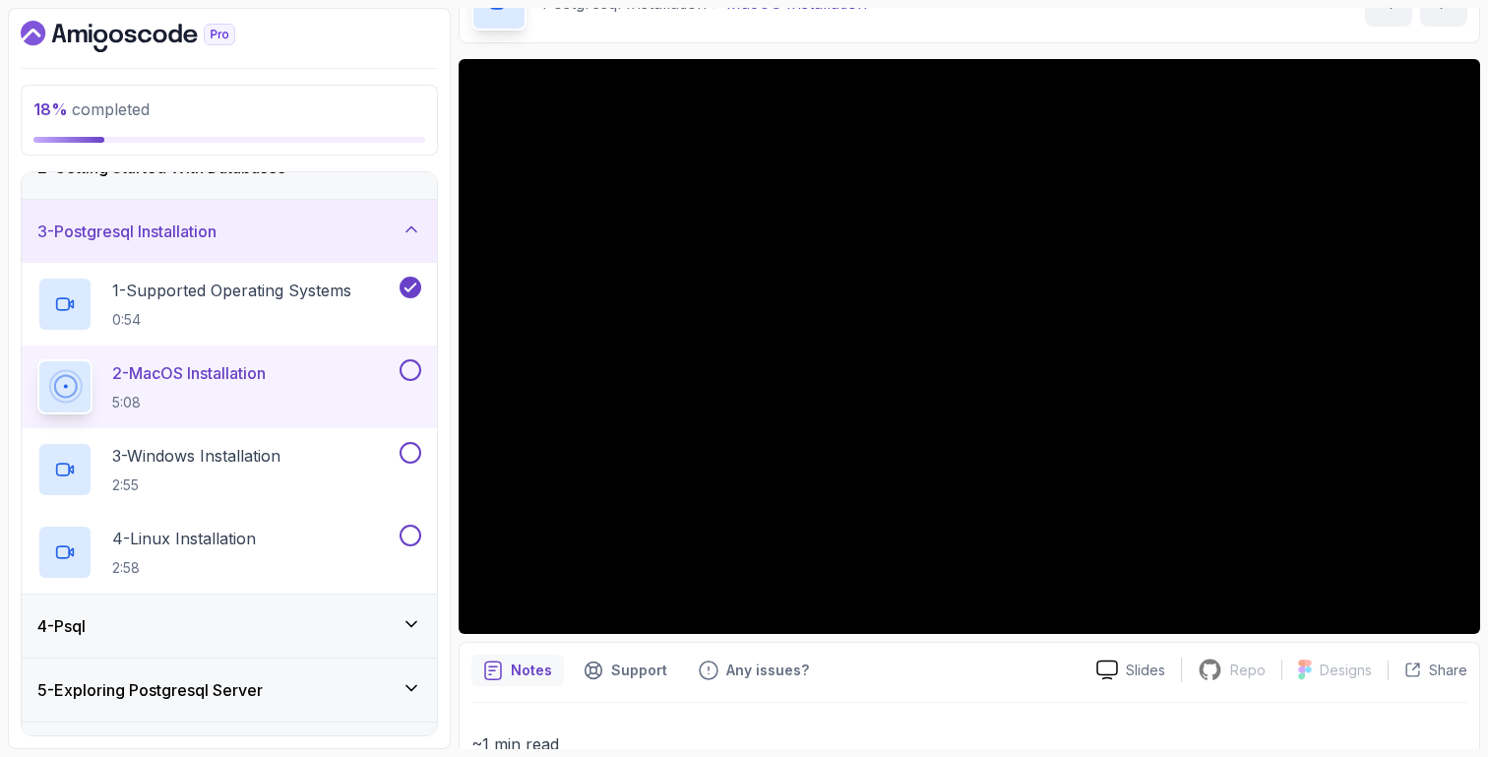
scroll to position [109, 0]
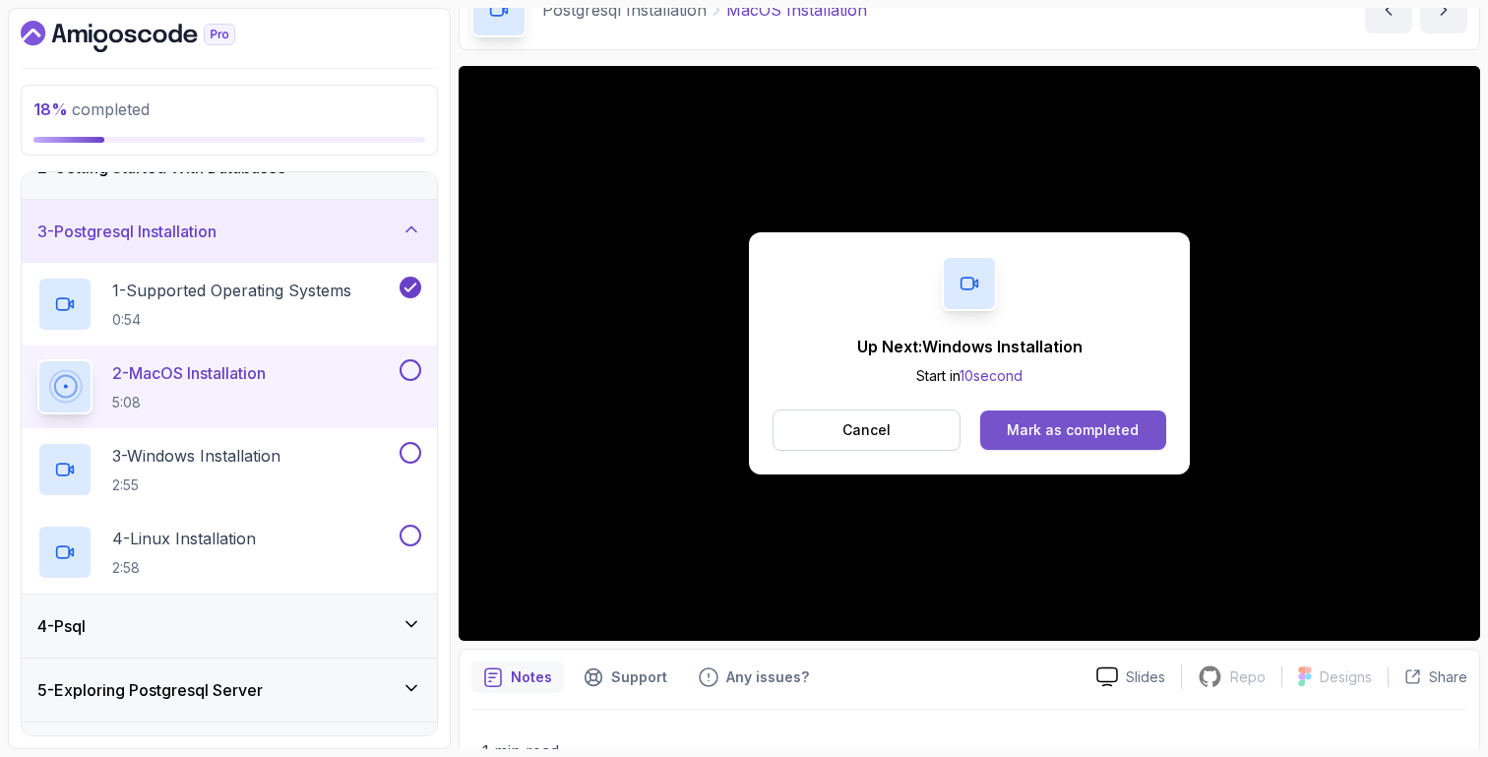
click at [1067, 428] on div "Mark as completed" at bounding box center [1073, 430] width 132 height 20
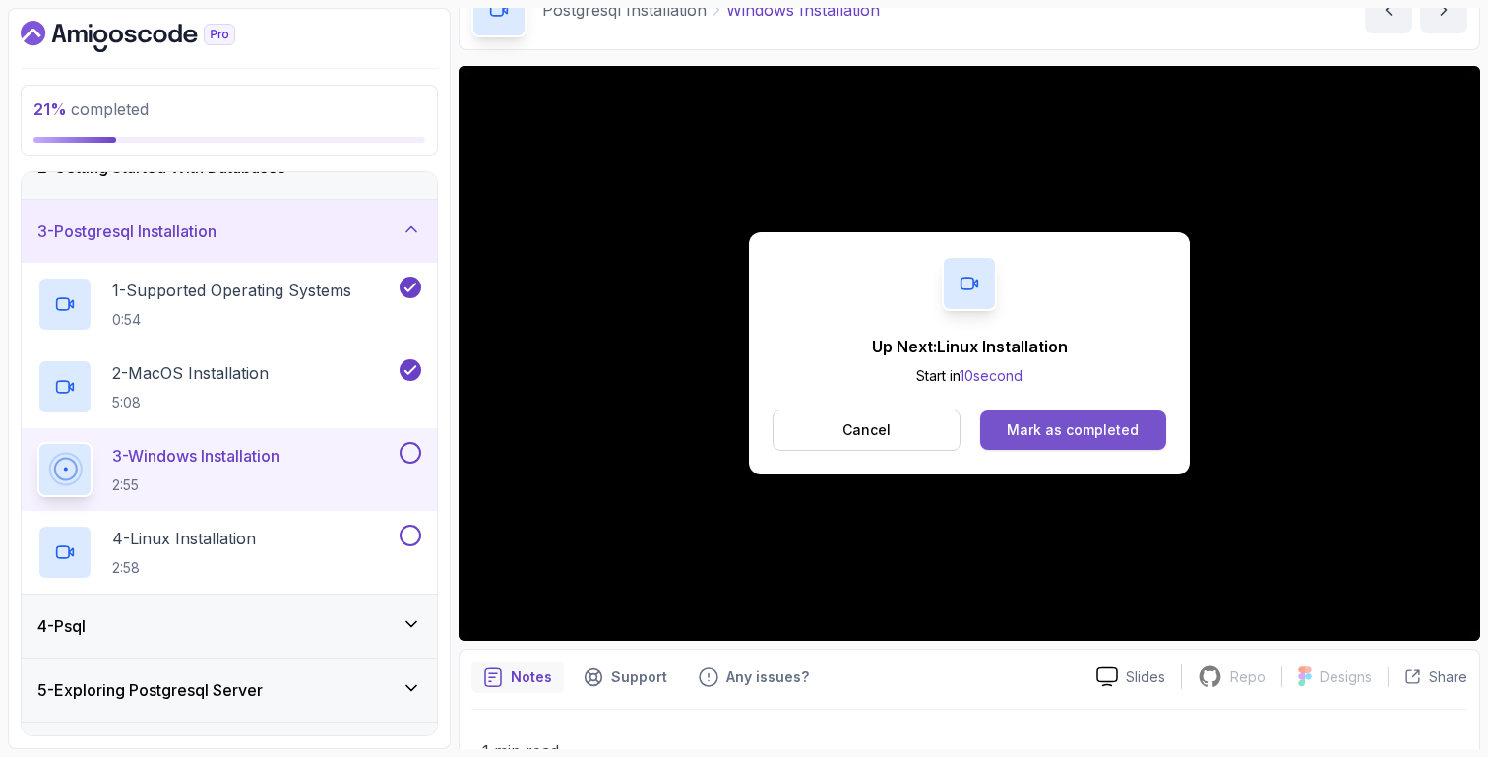
click at [1082, 422] on div "Mark as completed" at bounding box center [1073, 430] width 132 height 20
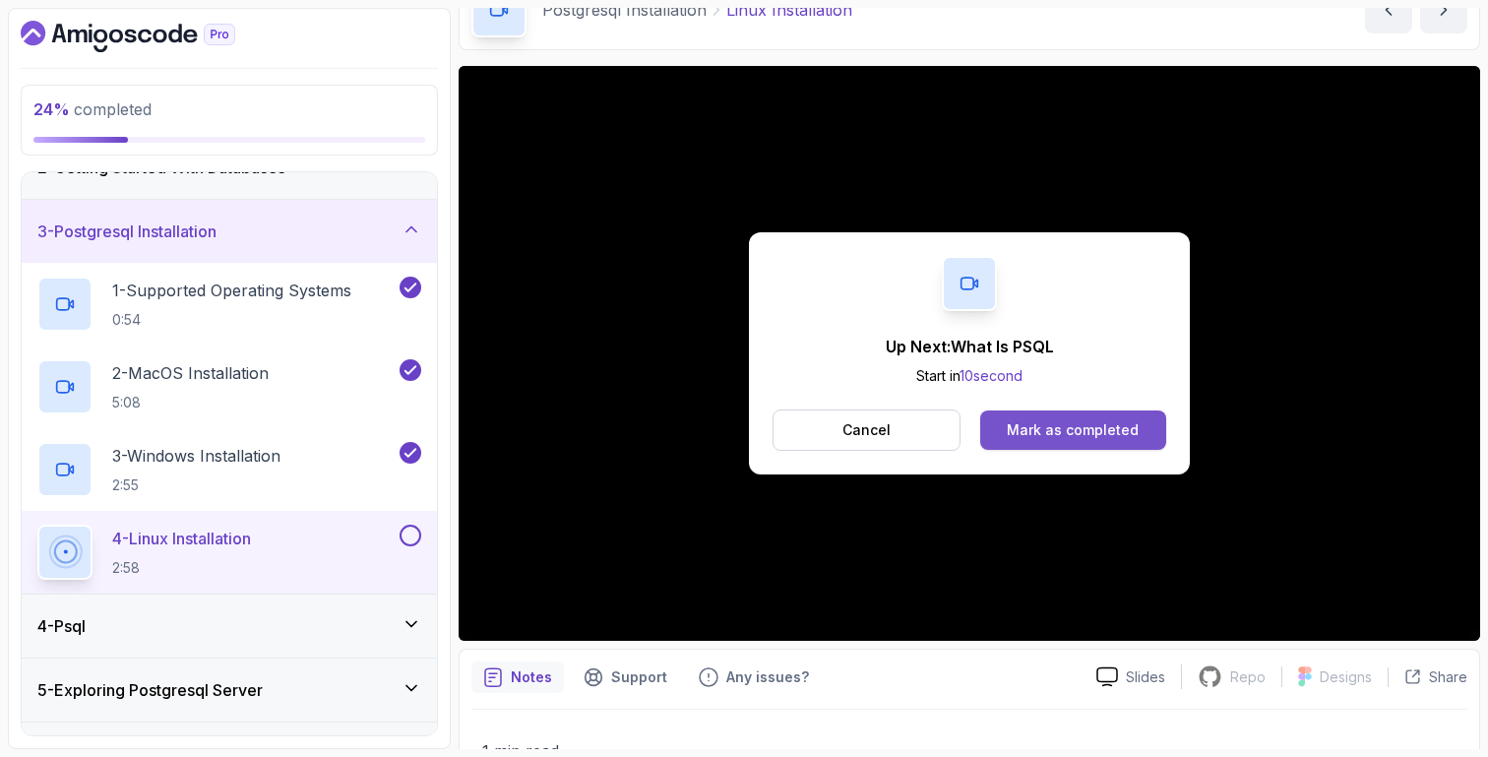
click at [1069, 418] on button "Mark as completed" at bounding box center [1073, 429] width 186 height 39
